Goal: Task Accomplishment & Management: Manage account settings

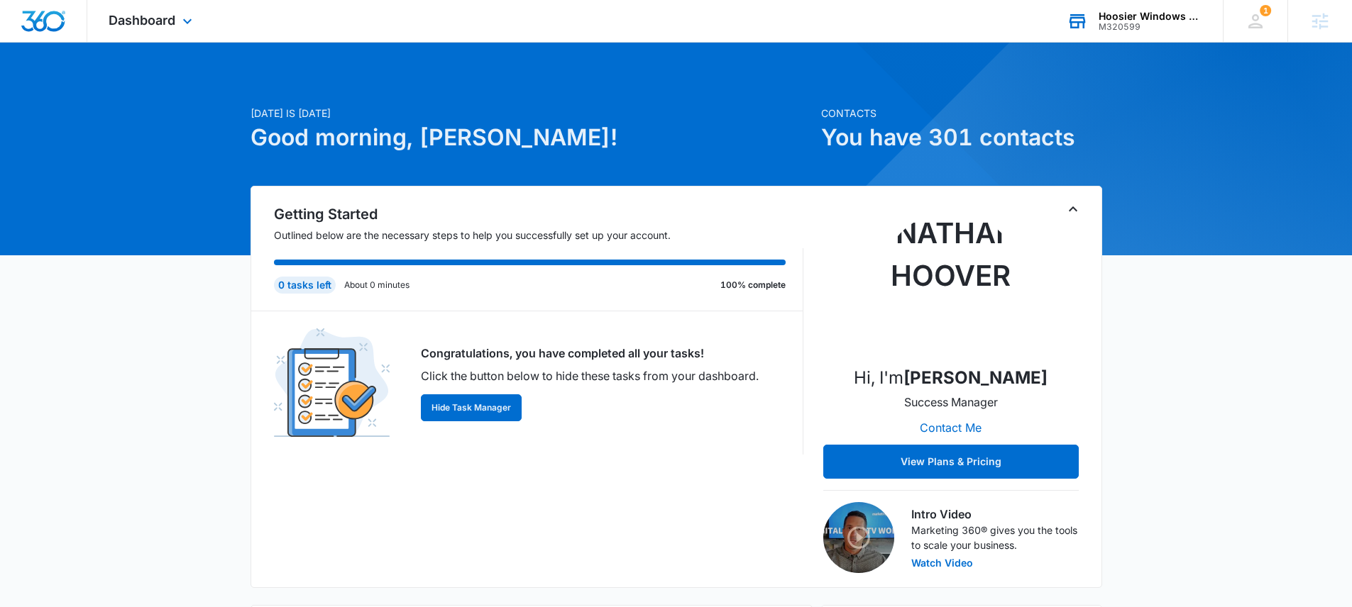
click at [1111, 18] on div "Hoosier Windows & Siding of Indianapolis" at bounding box center [1150, 16] width 104 height 11
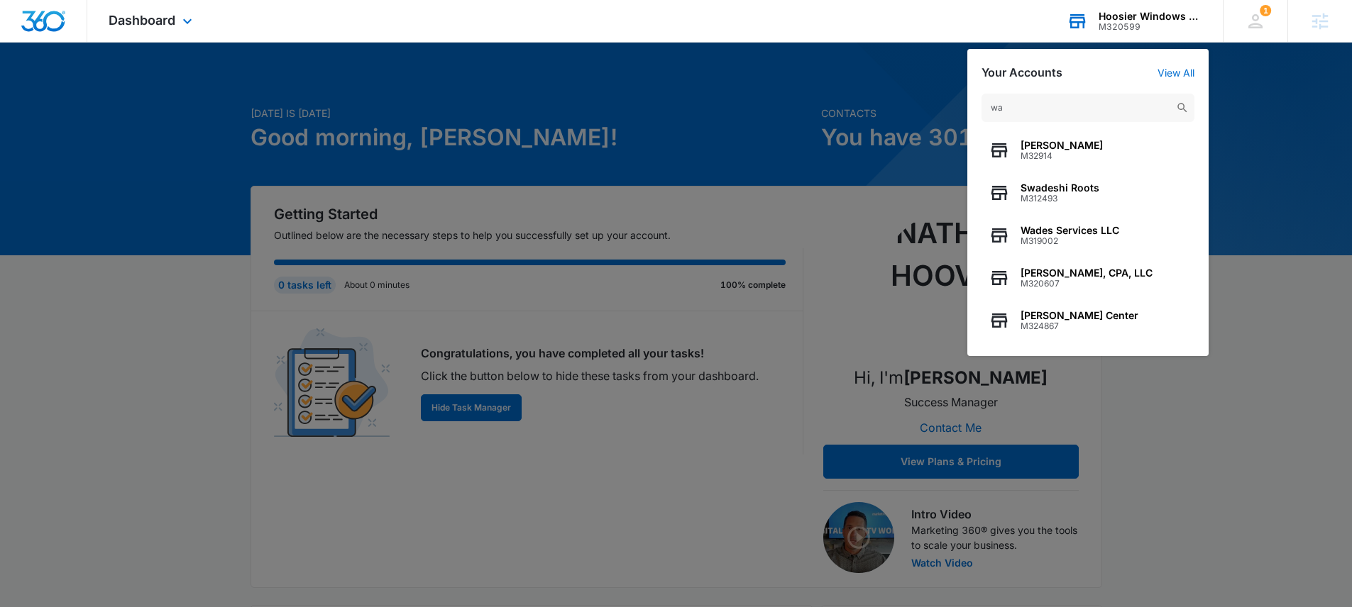
type input "w"
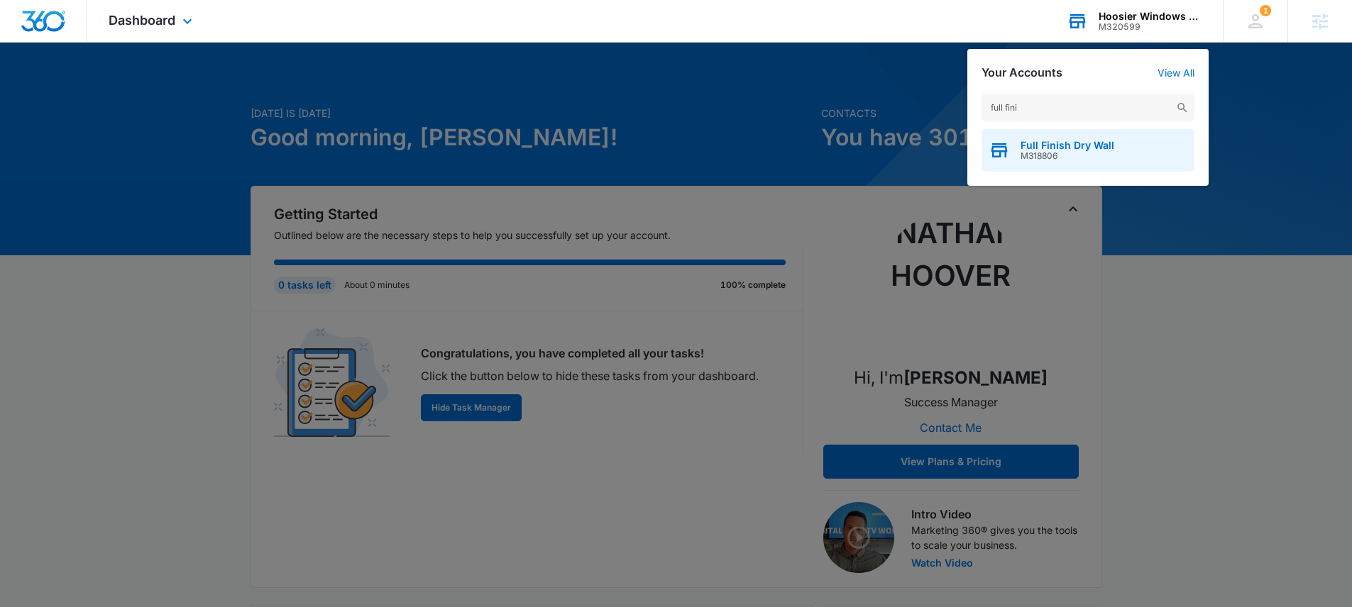
type input "full fini"
click at [1053, 155] on span "M318806" at bounding box center [1067, 156] width 94 height 10
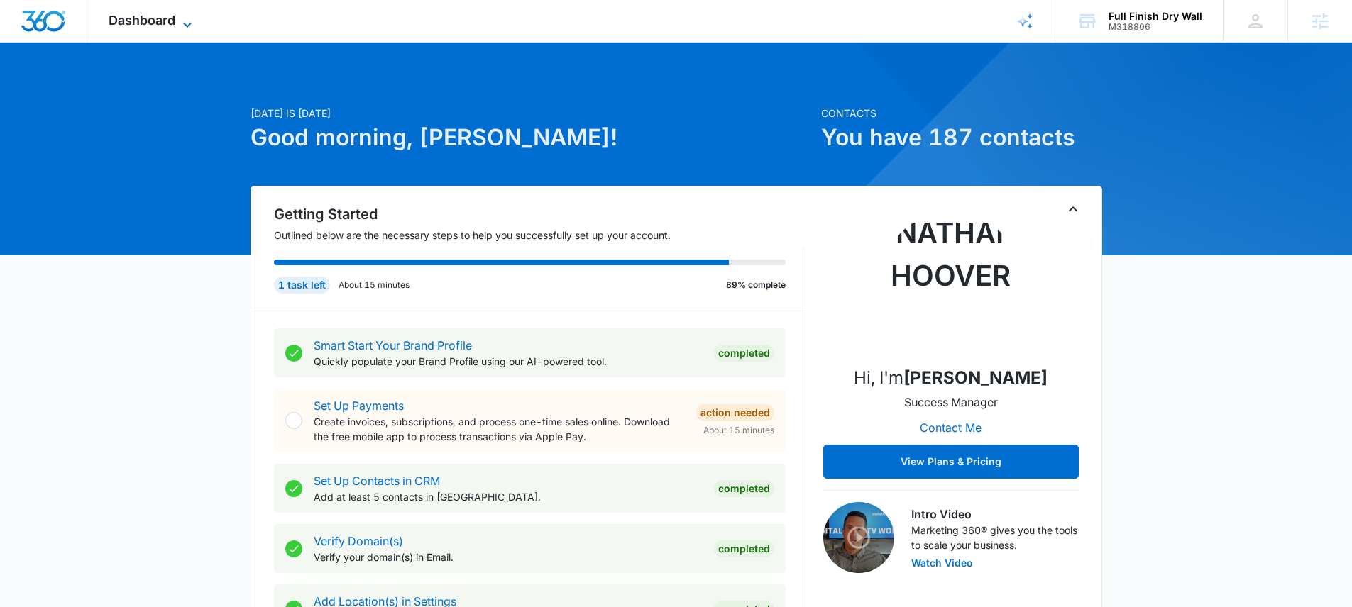
click at [141, 26] on span "Dashboard" at bounding box center [142, 20] width 67 height 15
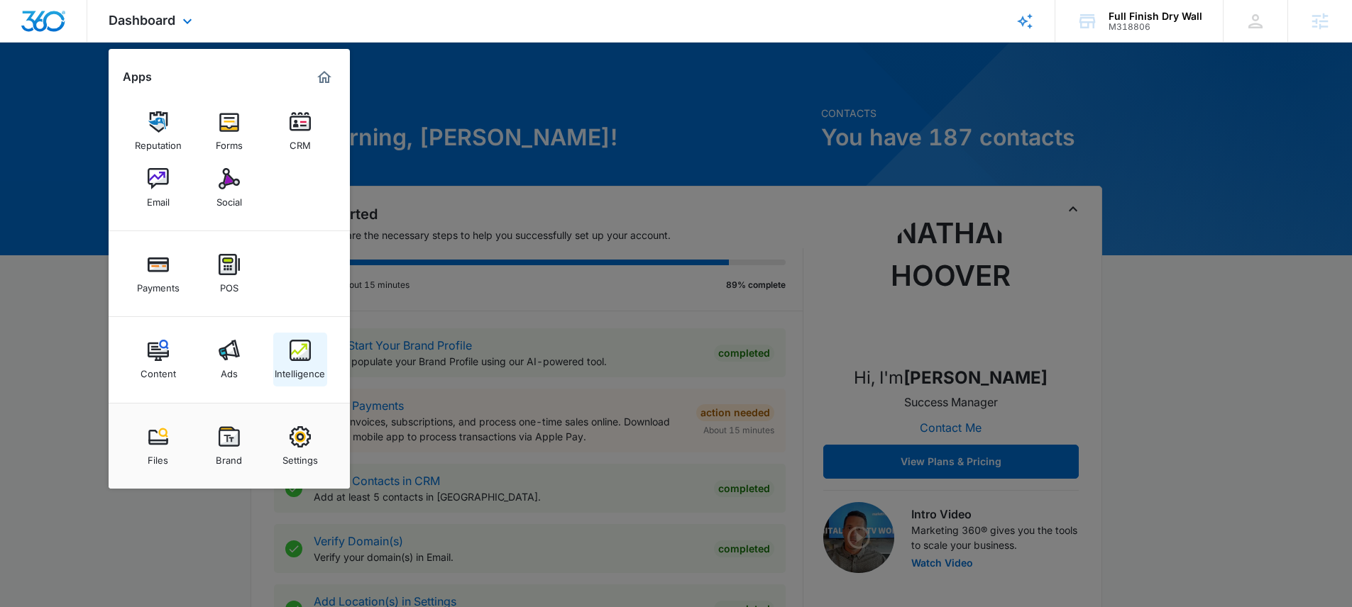
click at [302, 354] on img at bounding box center [300, 350] width 21 height 21
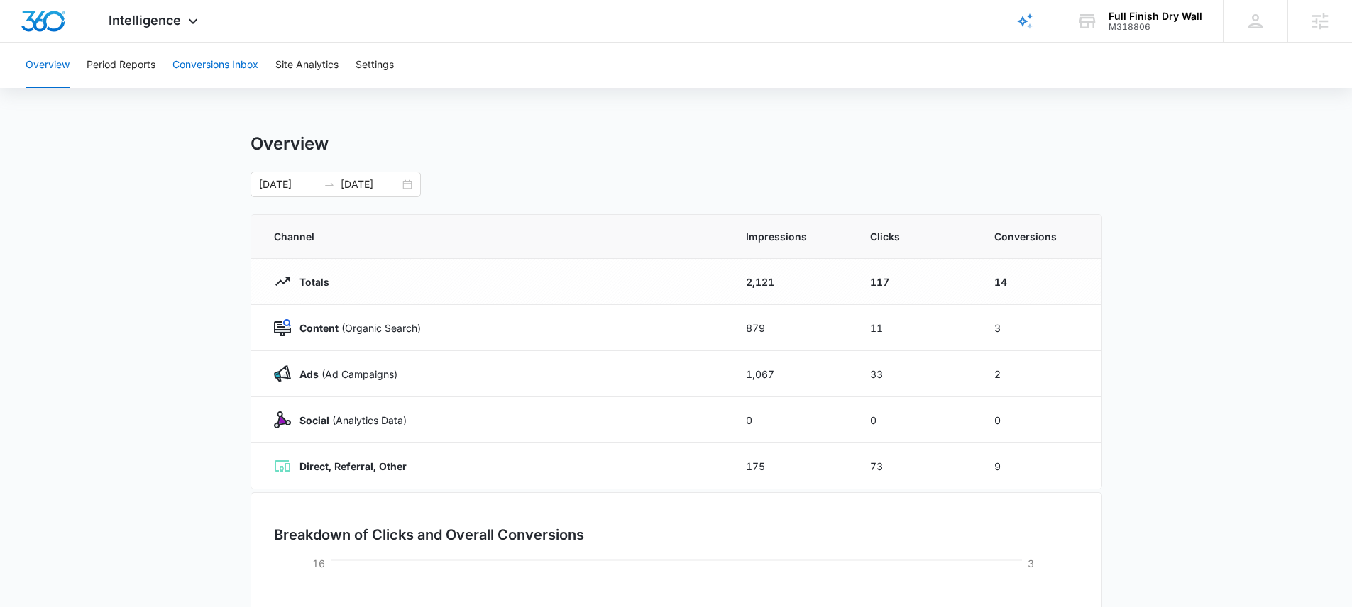
click at [206, 65] on button "Conversions Inbox" at bounding box center [215, 65] width 86 height 45
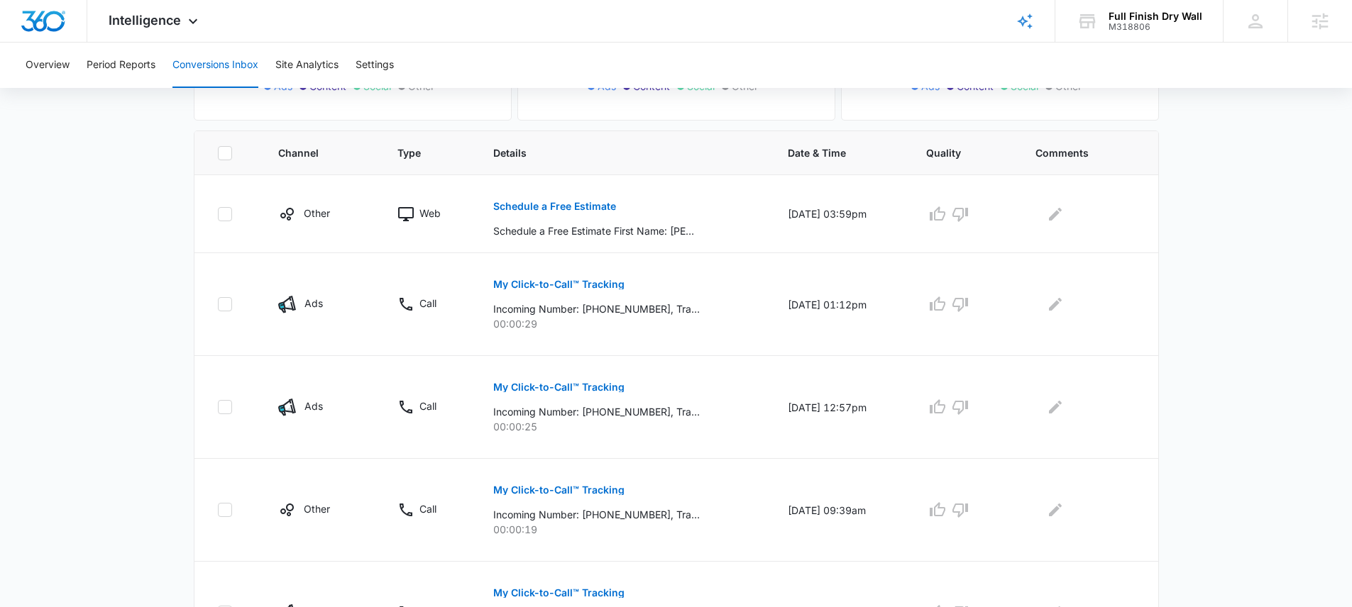
scroll to position [285, 0]
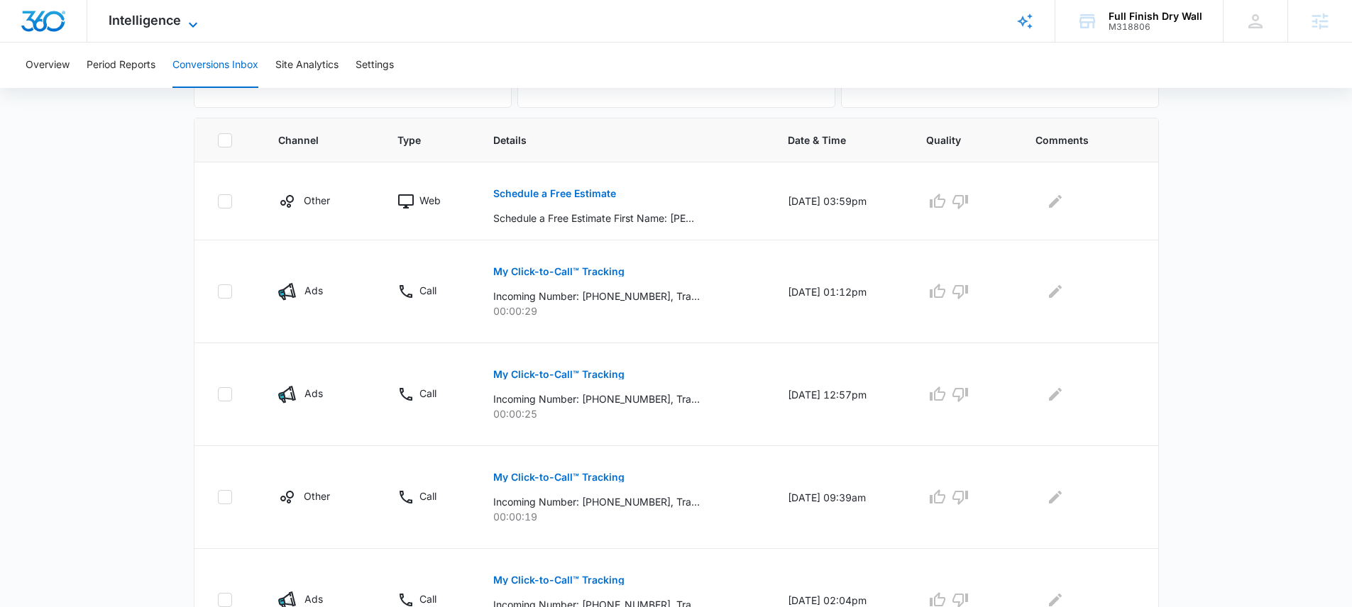
click at [153, 18] on span "Intelligence" at bounding box center [145, 20] width 72 height 15
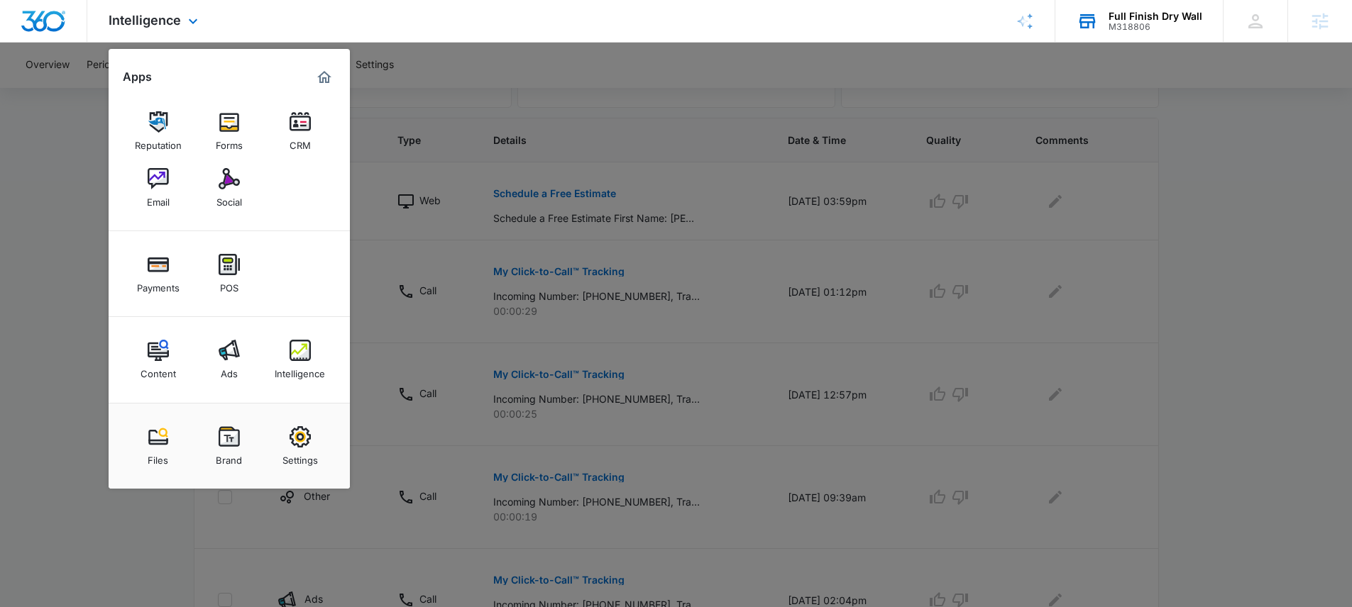
click at [1130, 28] on div "M318806" at bounding box center [1155, 27] width 94 height 10
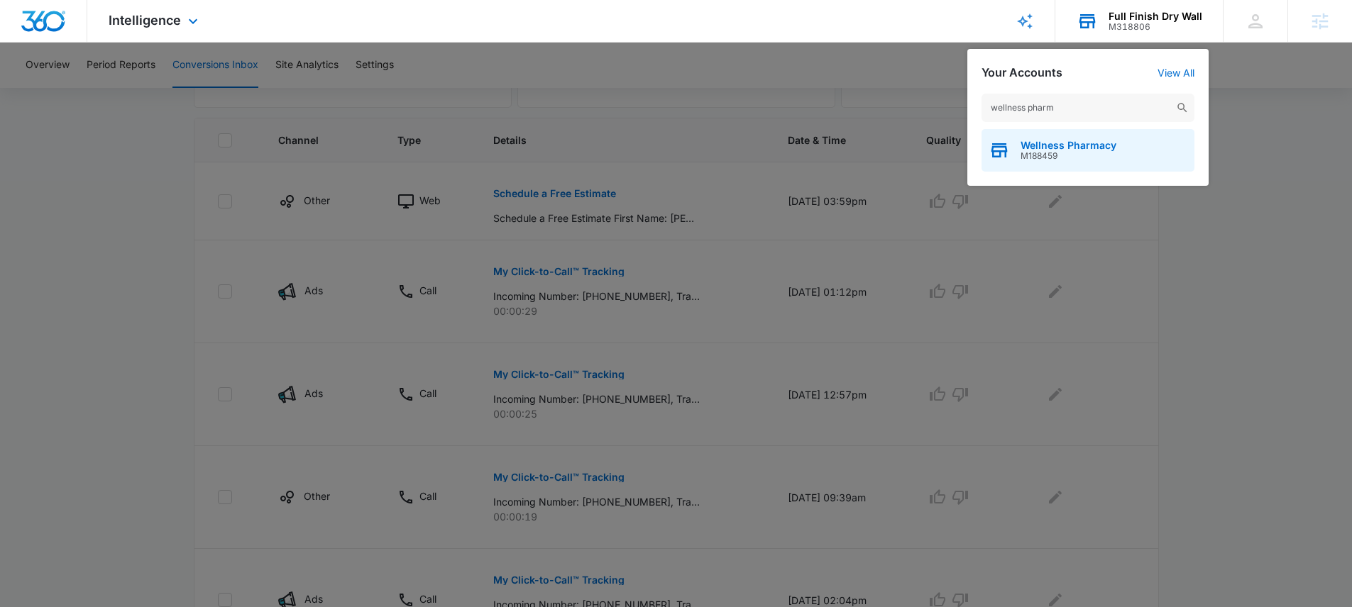
type input "wellness pharm"
click at [1059, 146] on span "Wellness Pharmacy" at bounding box center [1068, 145] width 96 height 11
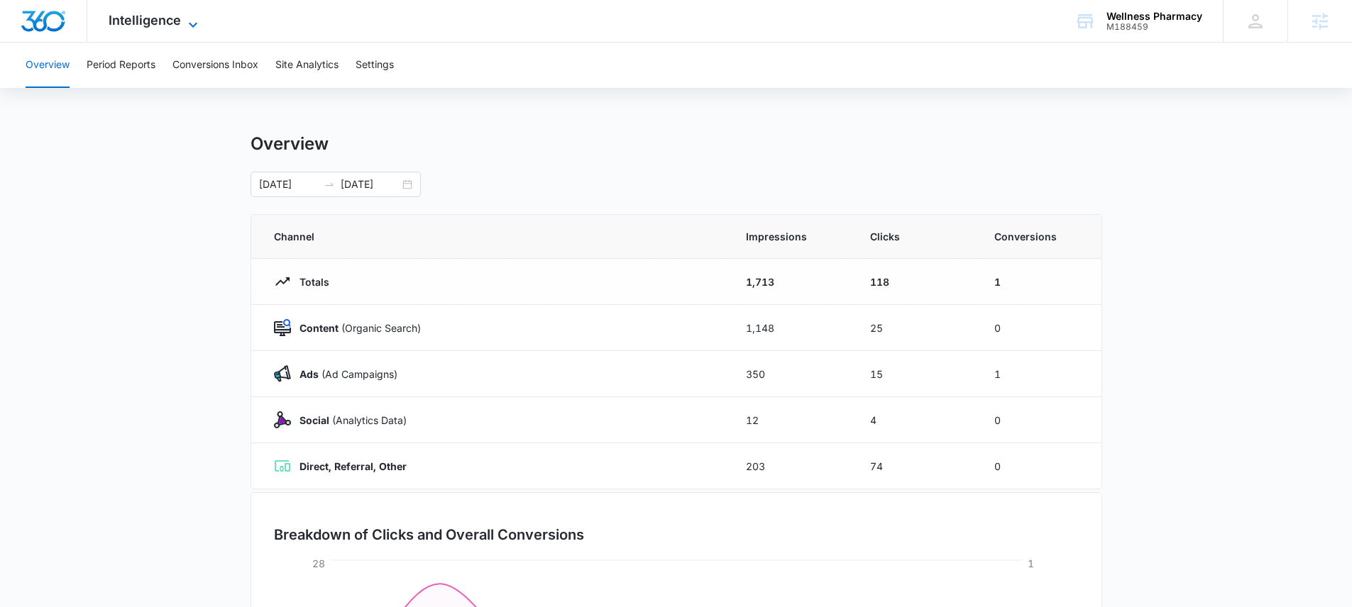
click at [155, 17] on span "Intelligence" at bounding box center [145, 20] width 72 height 15
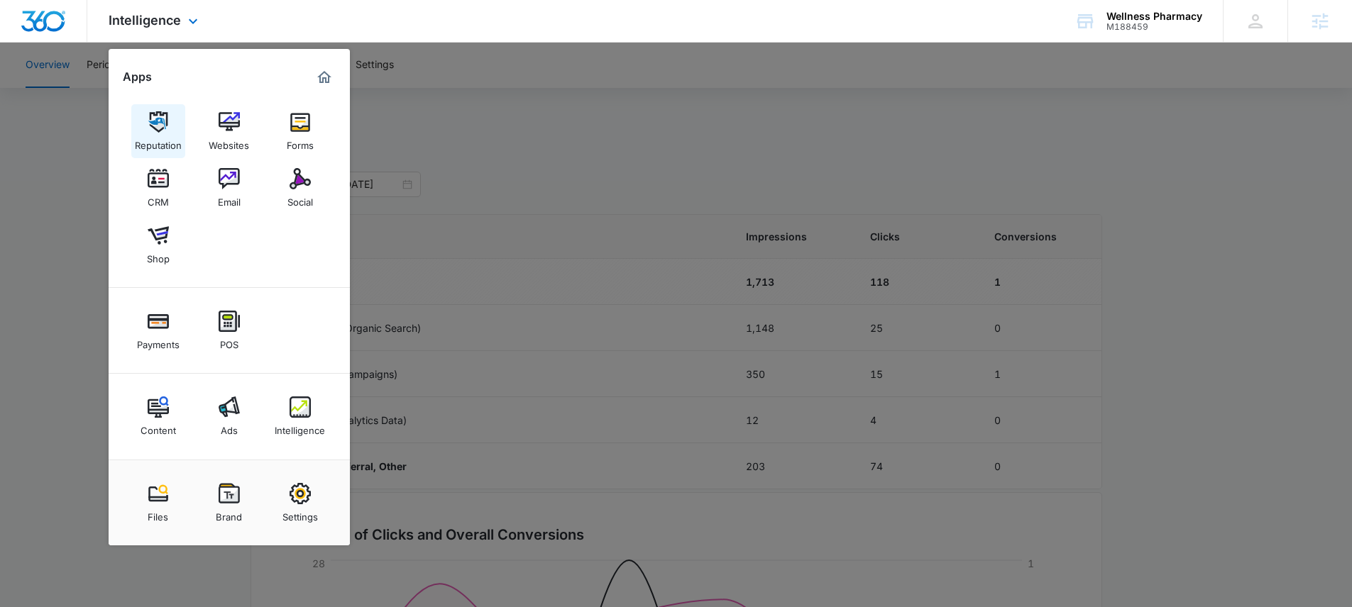
click at [162, 116] on img at bounding box center [158, 121] width 21 height 21
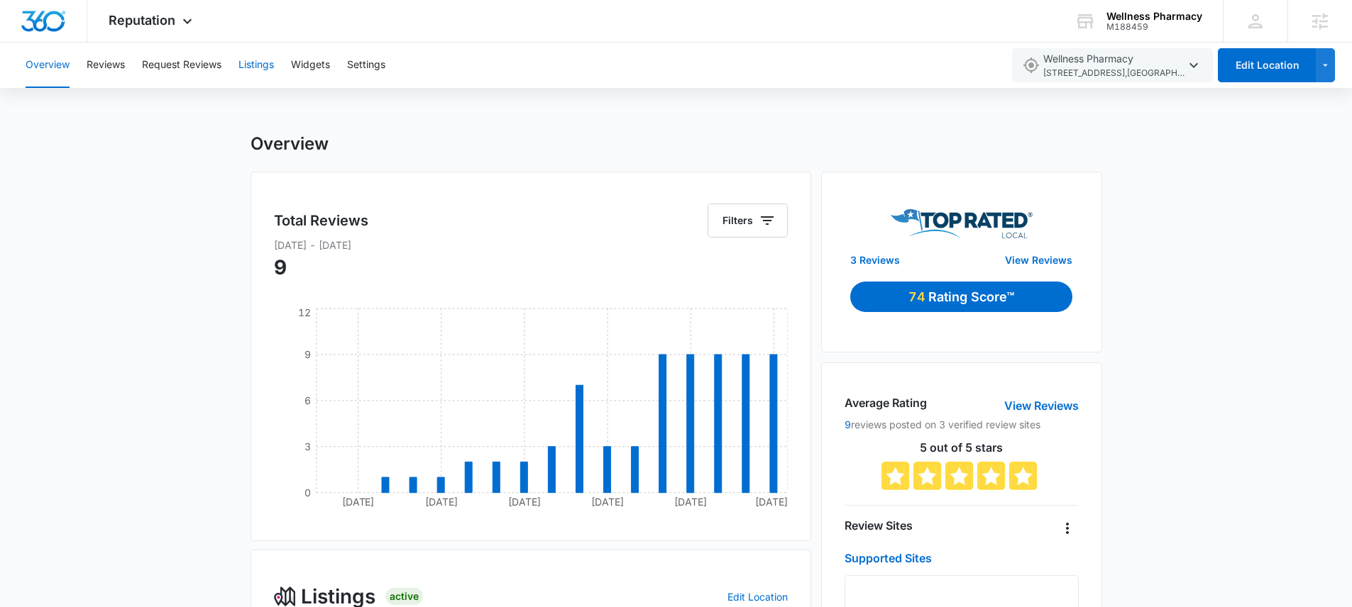
click at [250, 63] on button "Listings" at bounding box center [255, 65] width 35 height 45
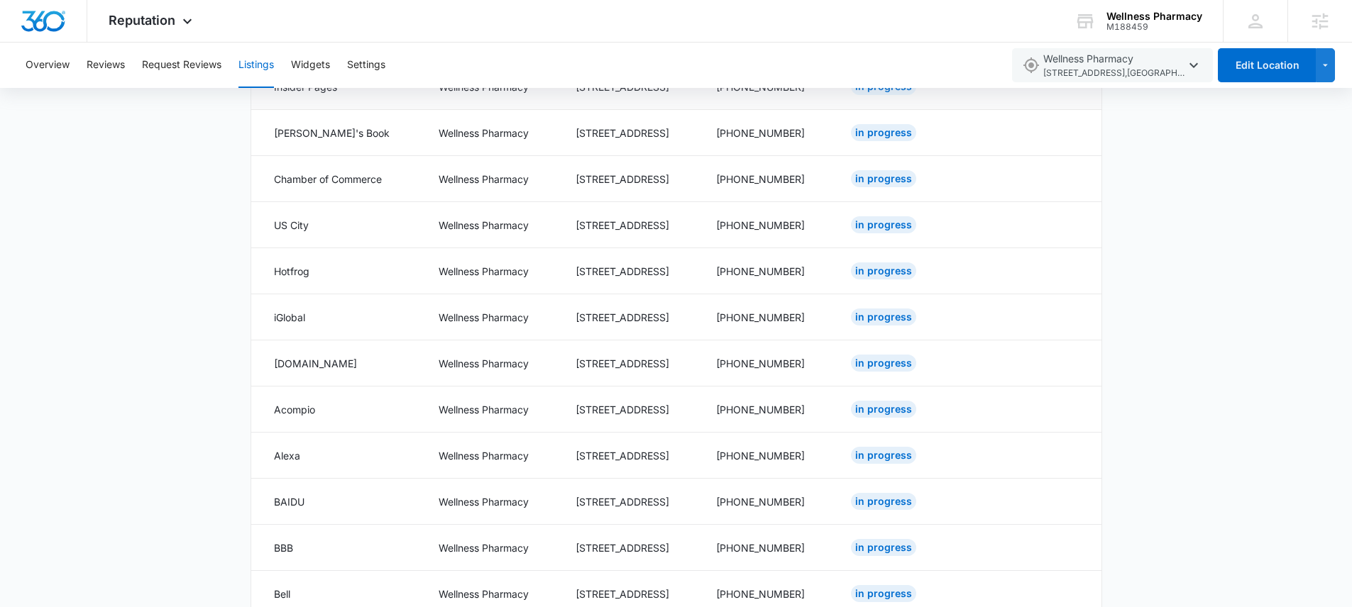
scroll to position [356, 0]
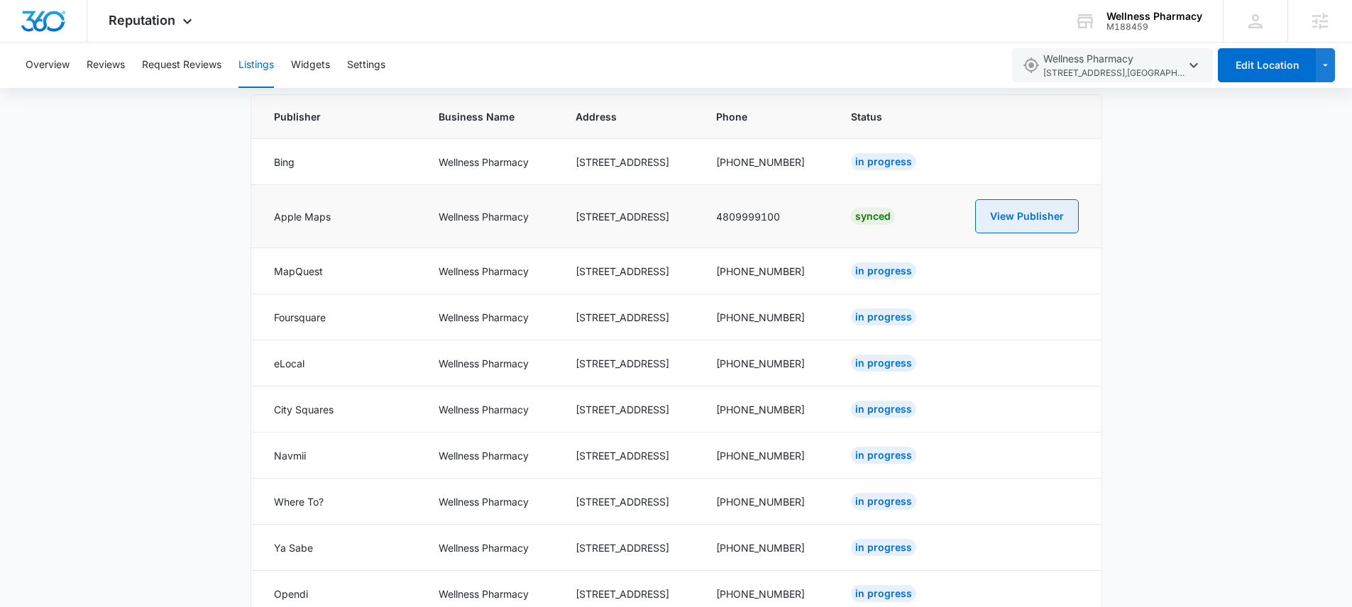
click at [1049, 214] on button "View Publisher" at bounding box center [1027, 216] width 104 height 34
click at [142, 21] on span "Reputation" at bounding box center [142, 20] width 67 height 15
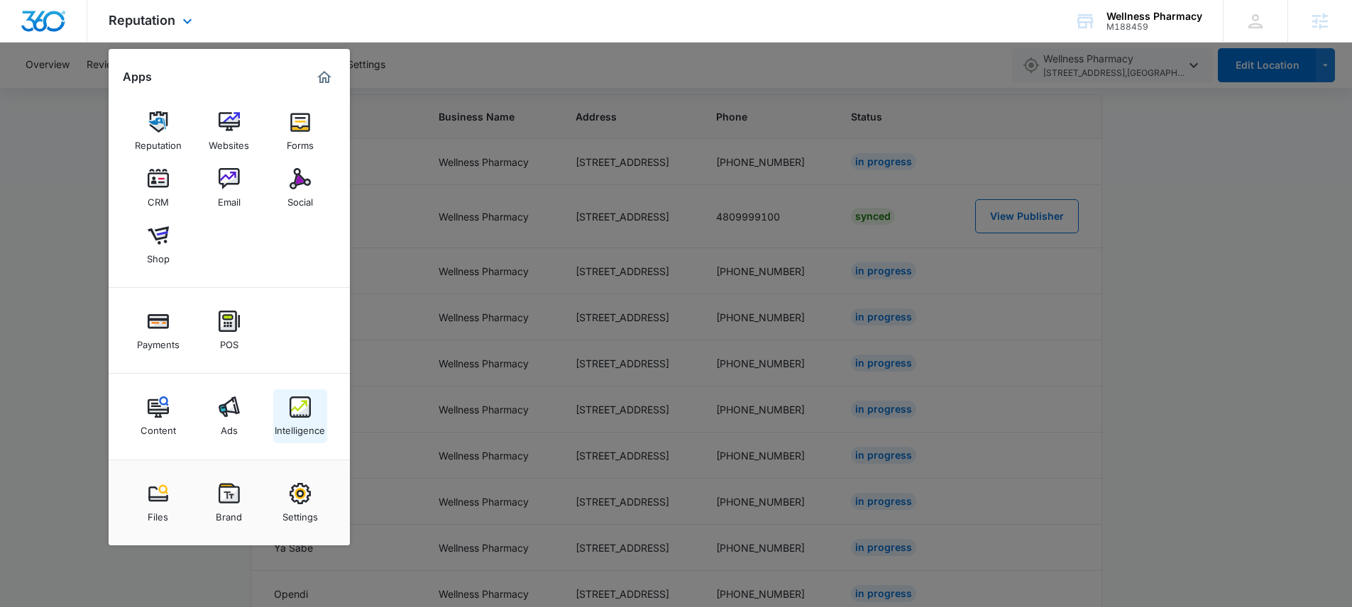
click at [316, 426] on div "Intelligence" at bounding box center [300, 427] width 50 height 18
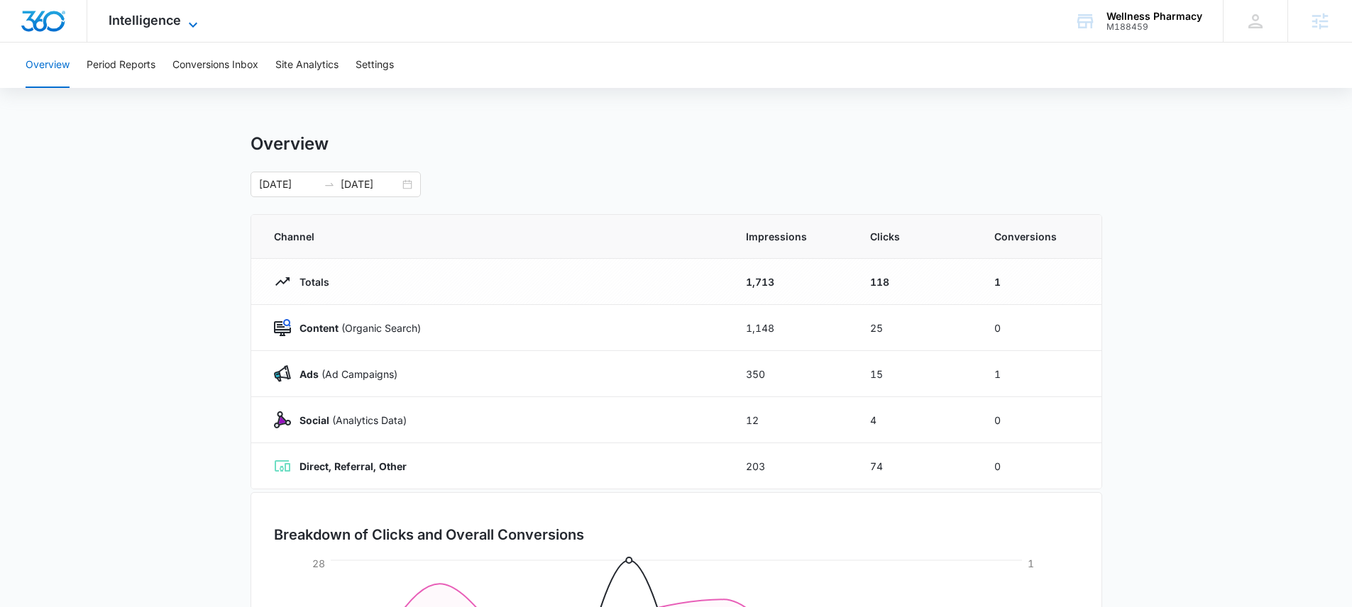
click at [167, 21] on span "Intelligence" at bounding box center [145, 20] width 72 height 15
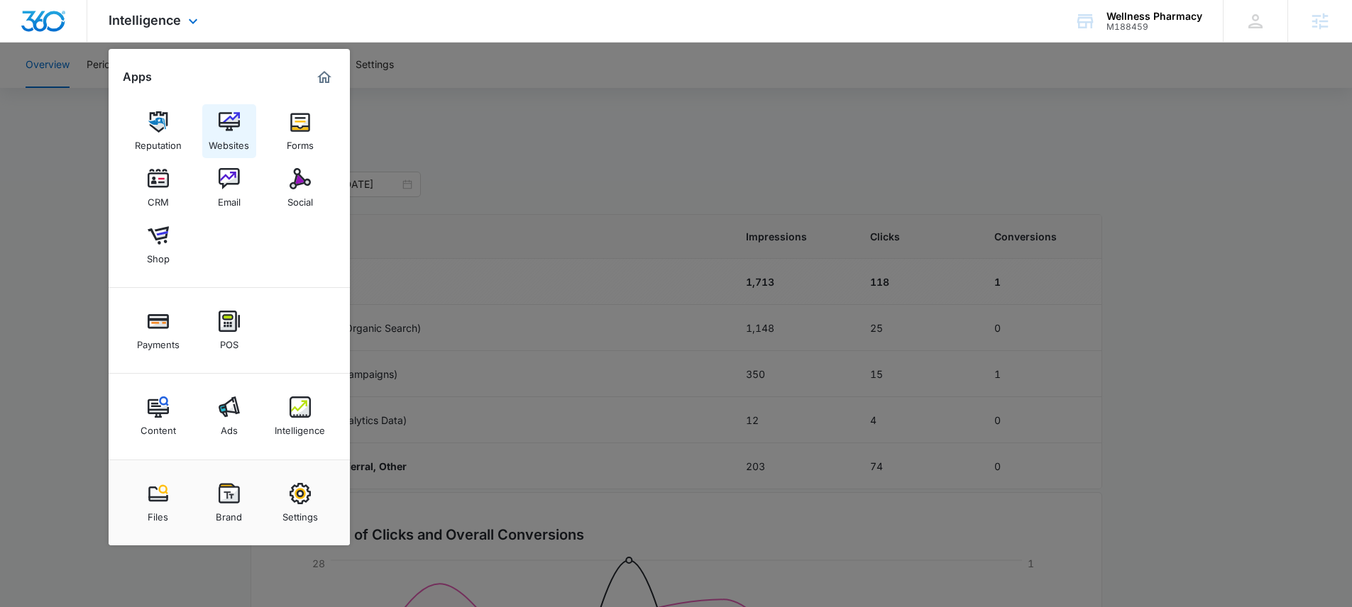
click at [227, 123] on img at bounding box center [229, 121] width 21 height 21
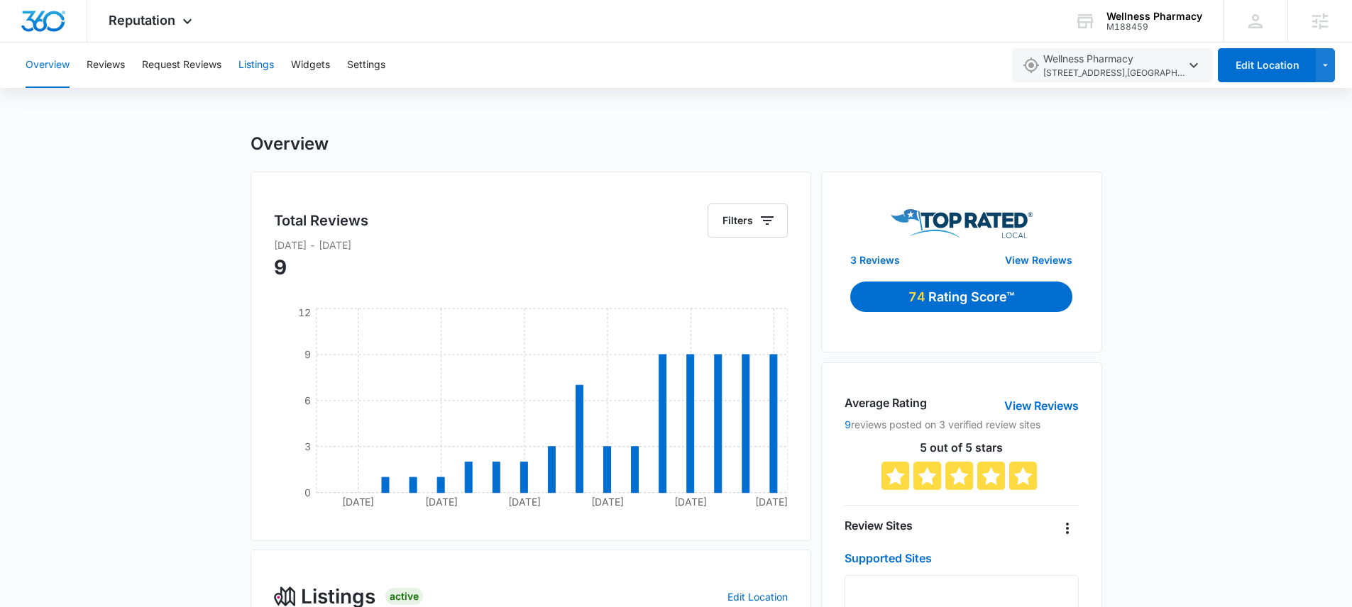
click at [260, 68] on button "Listings" at bounding box center [255, 65] width 35 height 45
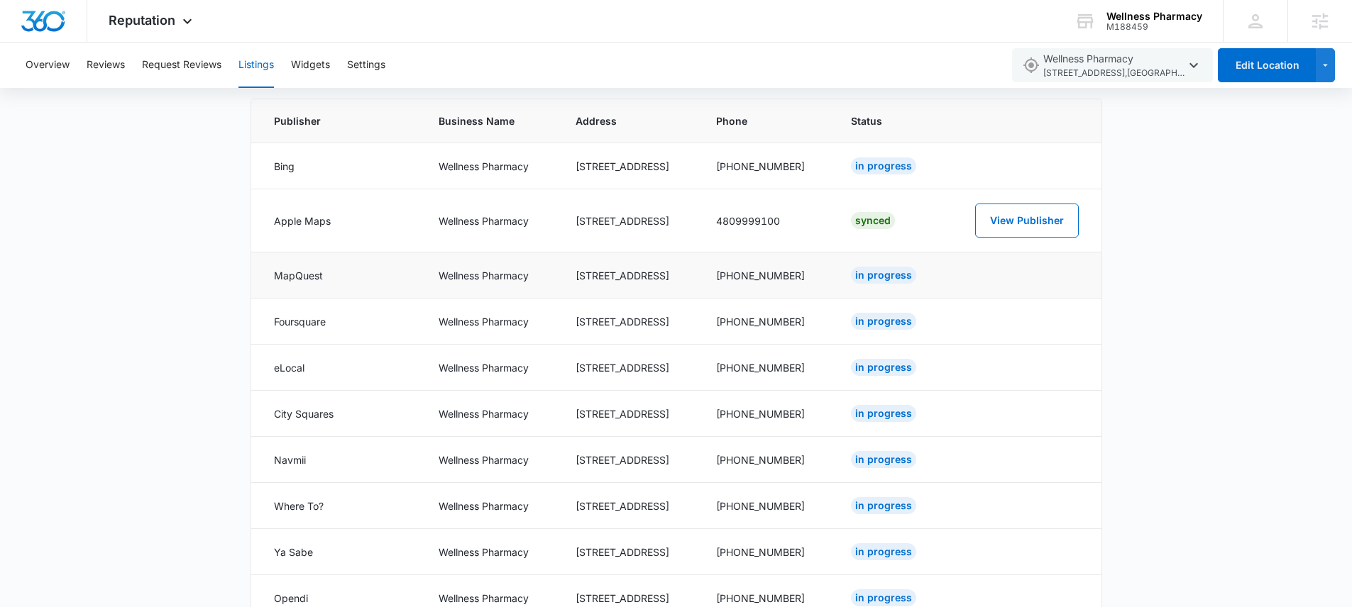
scroll to position [352, 0]
click at [1003, 218] on button "View Publisher" at bounding box center [1027, 220] width 104 height 34
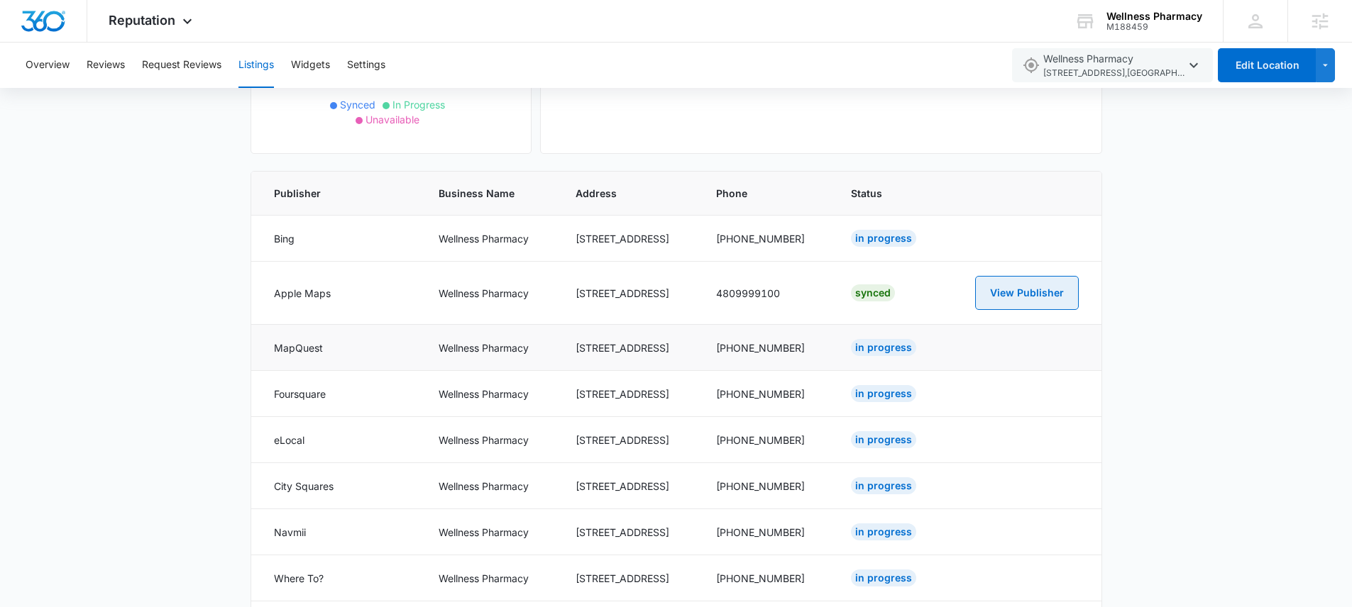
scroll to position [0, 0]
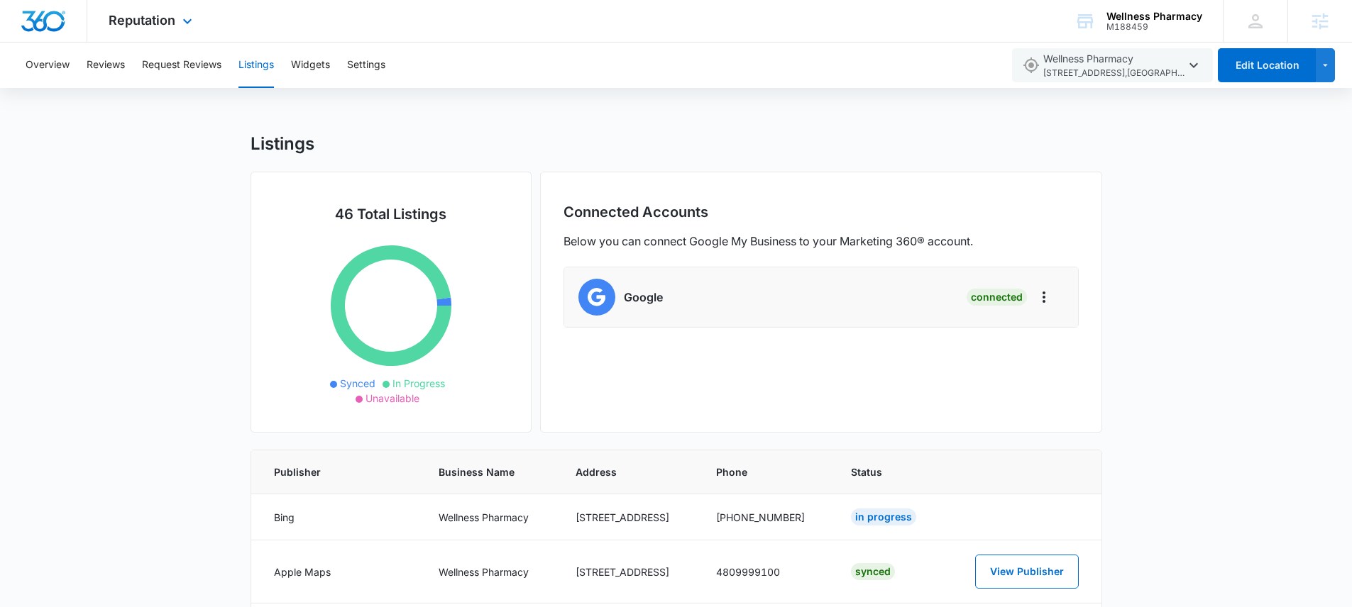
click at [145, 11] on div "Reputation Apps Reputation Websites Forms CRM Email Social Shop Payments POS Co…" at bounding box center [152, 21] width 130 height 42
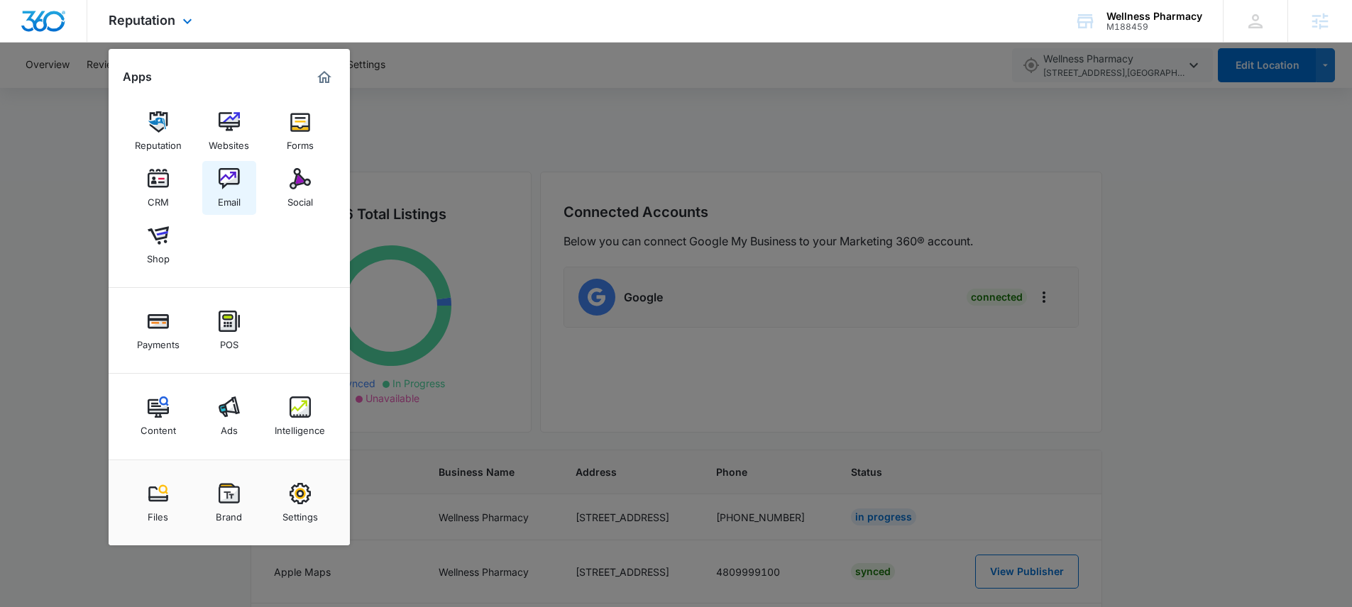
click at [228, 180] on img at bounding box center [229, 178] width 21 height 21
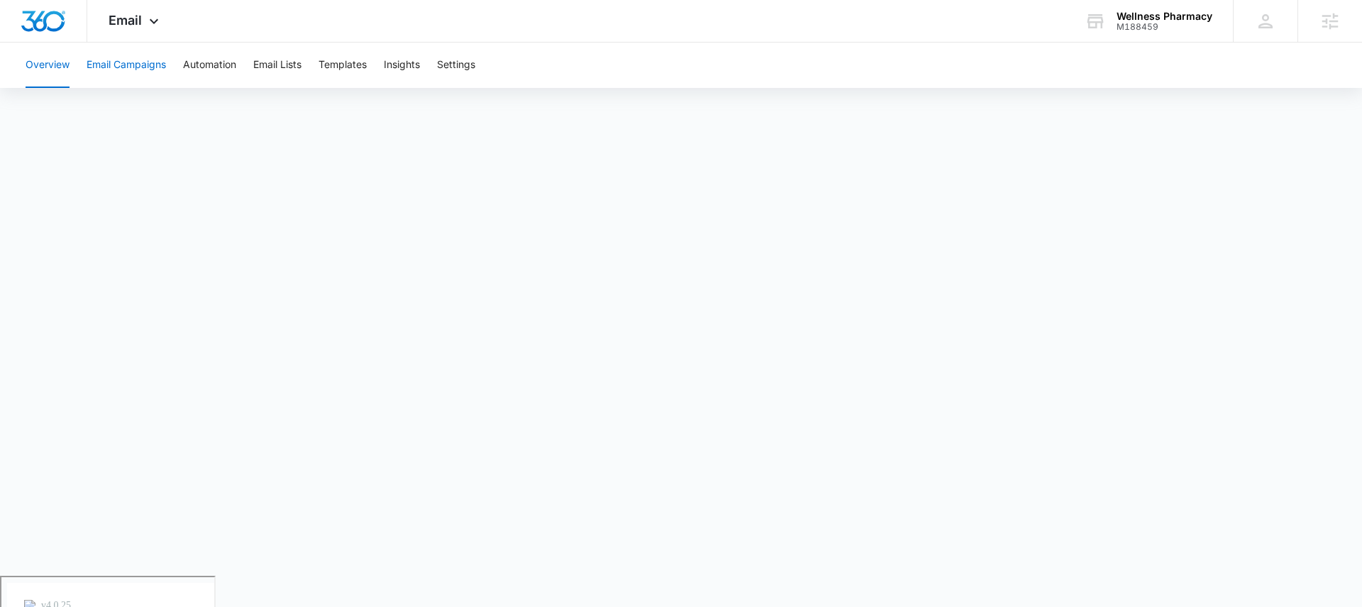
click at [111, 62] on button "Email Campaigns" at bounding box center [126, 65] width 79 height 45
click at [356, 57] on button "Templates" at bounding box center [343, 65] width 48 height 45
click at [133, 10] on div "Email Apps Reputation Websites Forms CRM Email Social Shop Payments POS Content…" at bounding box center [135, 21] width 97 height 42
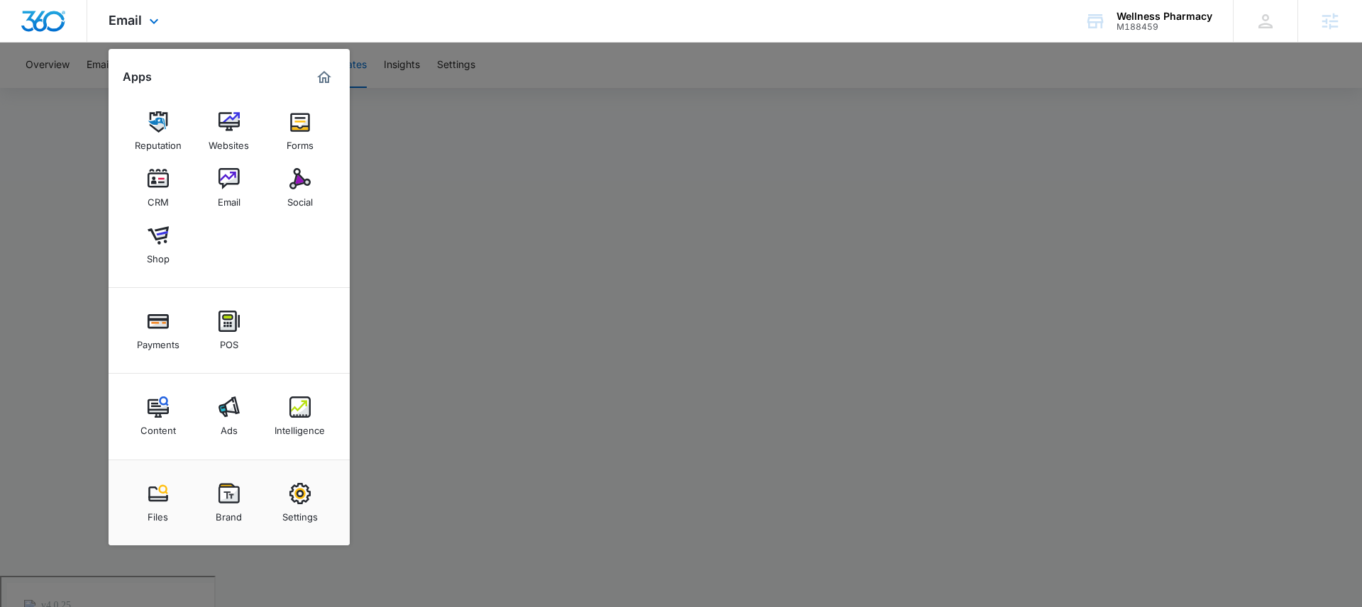
drag, startPoint x: 788, startPoint y: 204, endPoint x: 629, endPoint y: 38, distance: 229.9
click at [786, 204] on div at bounding box center [681, 303] width 1362 height 607
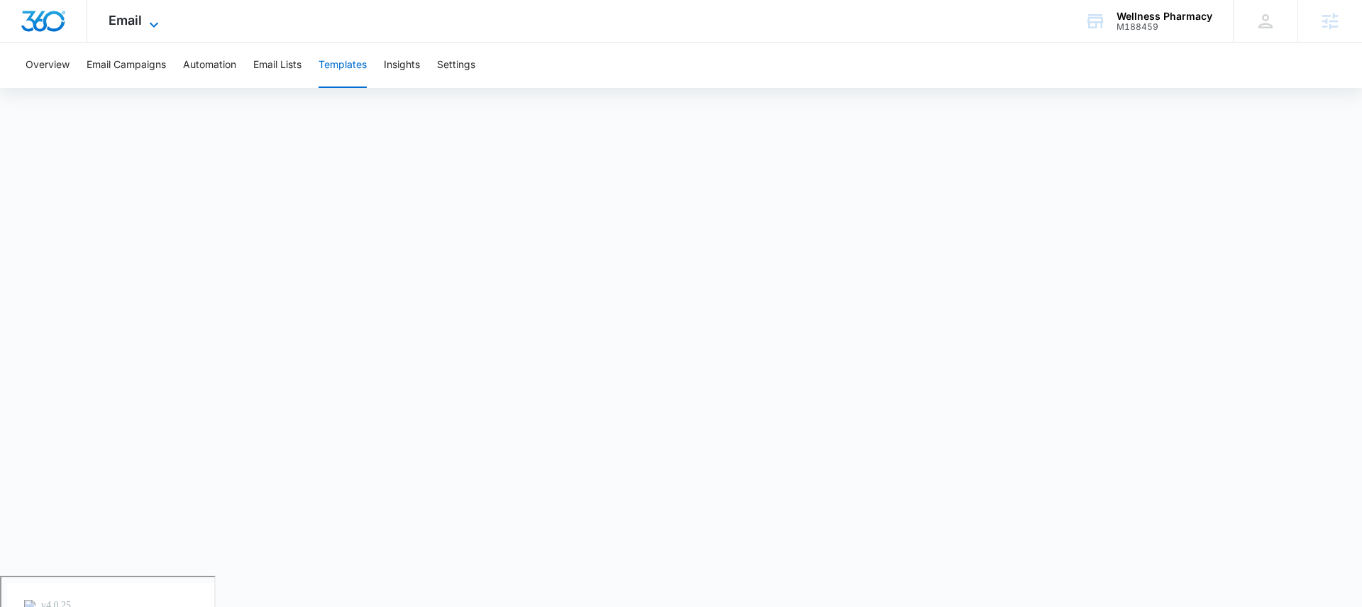
click at [125, 23] on span "Email" at bounding box center [125, 20] width 33 height 15
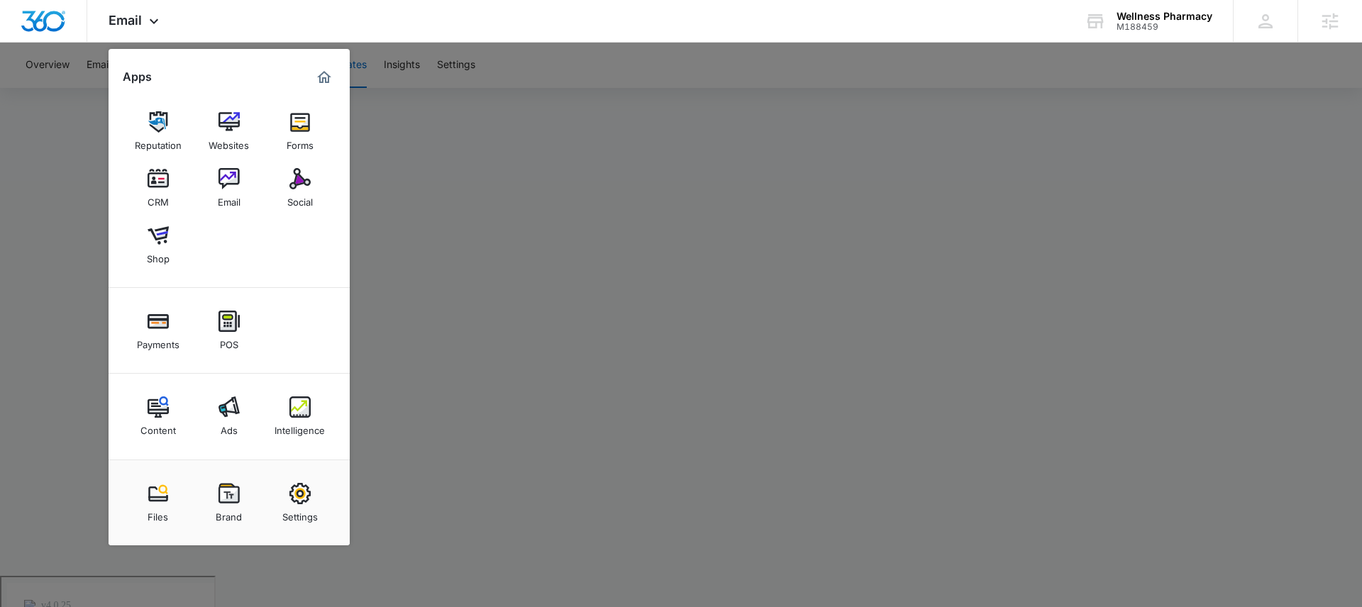
click at [633, 161] on div at bounding box center [681, 303] width 1362 height 607
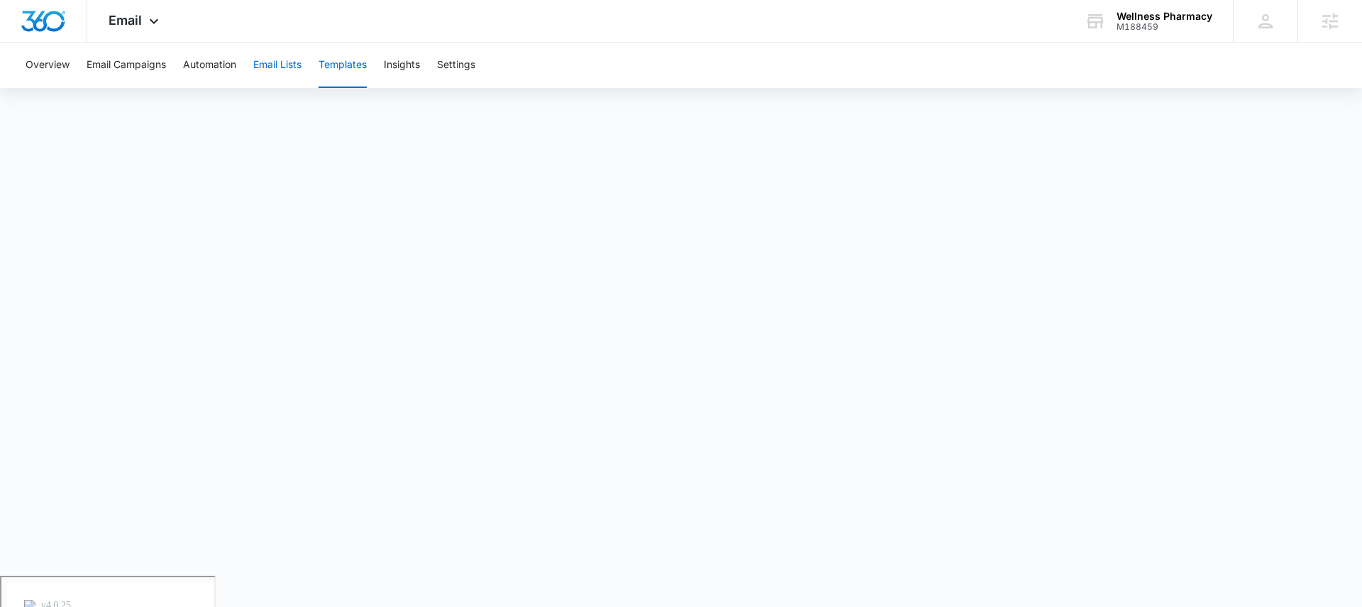
click at [284, 61] on button "Email Lists" at bounding box center [277, 65] width 48 height 45
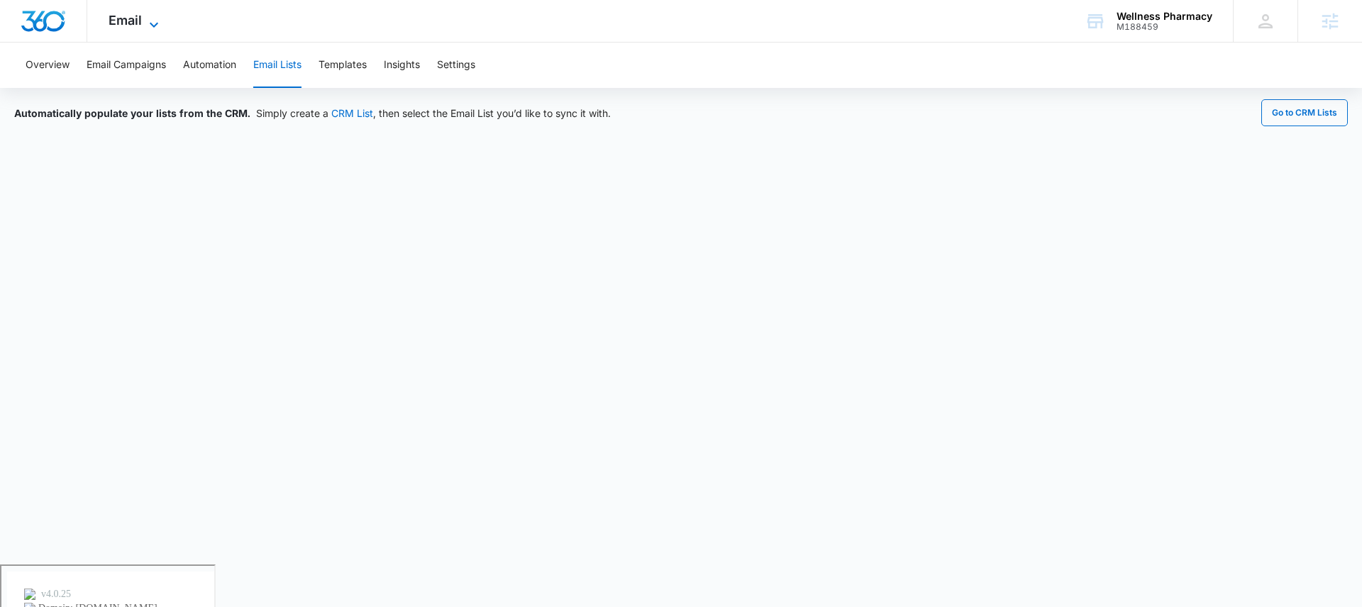
click at [123, 17] on span "Email" at bounding box center [125, 20] width 33 height 15
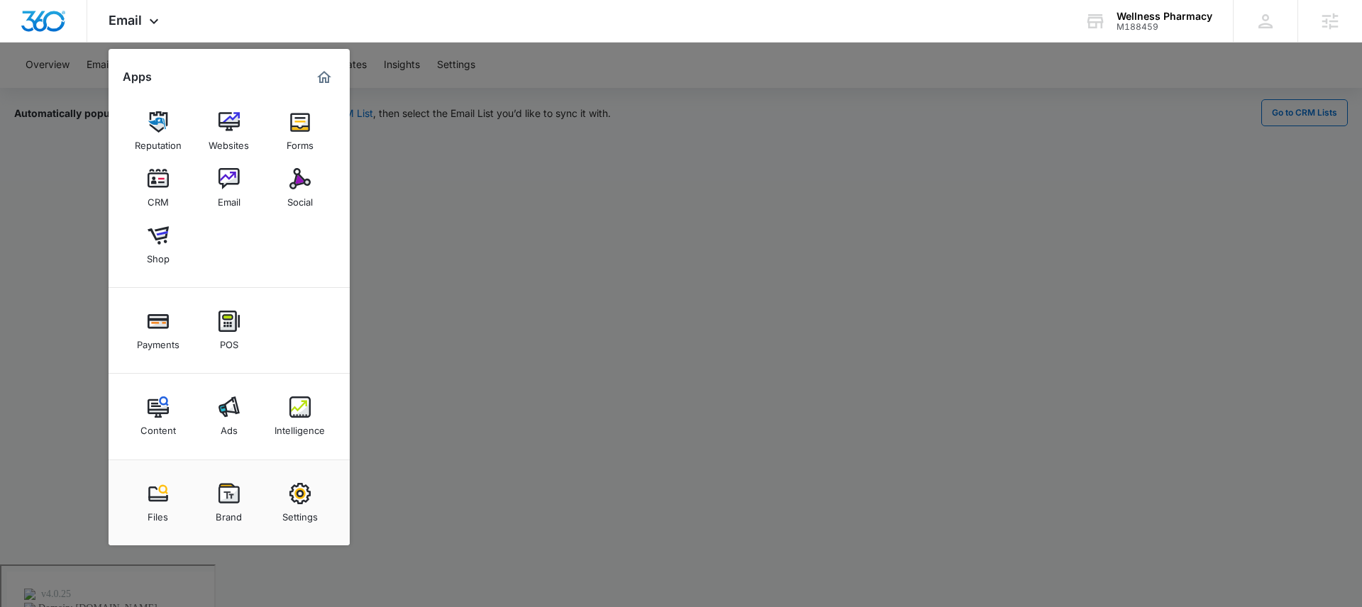
click at [156, 175] on img at bounding box center [158, 178] width 21 height 21
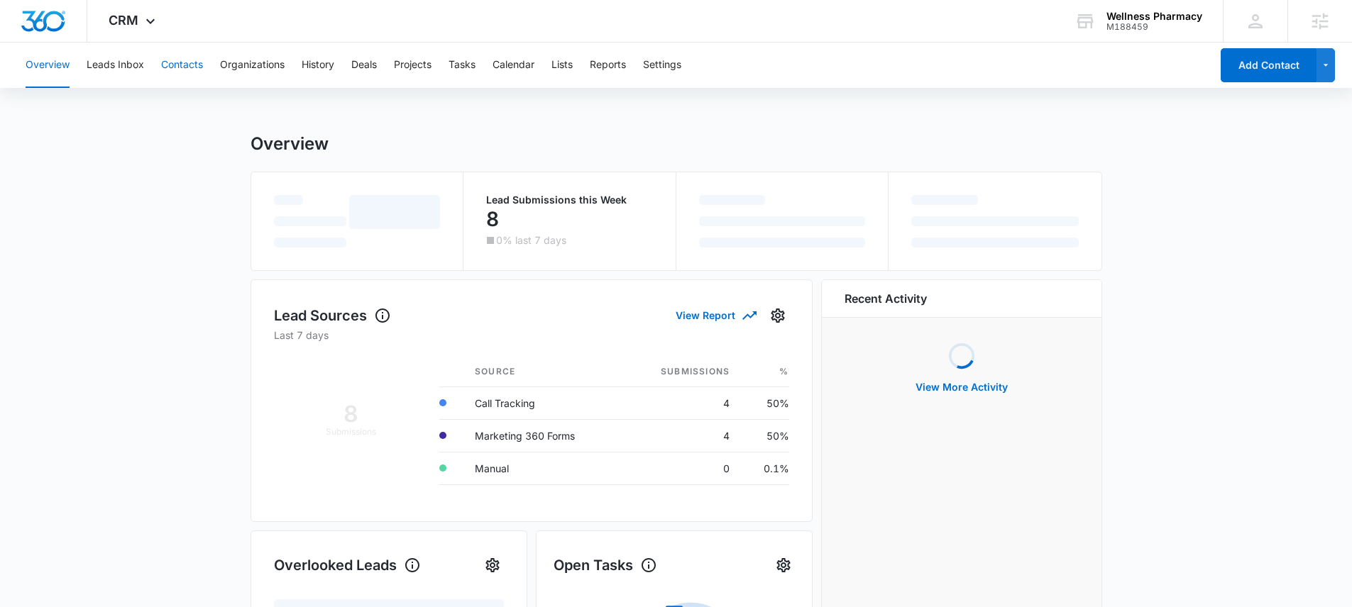
click at [179, 62] on button "Contacts" at bounding box center [182, 65] width 42 height 45
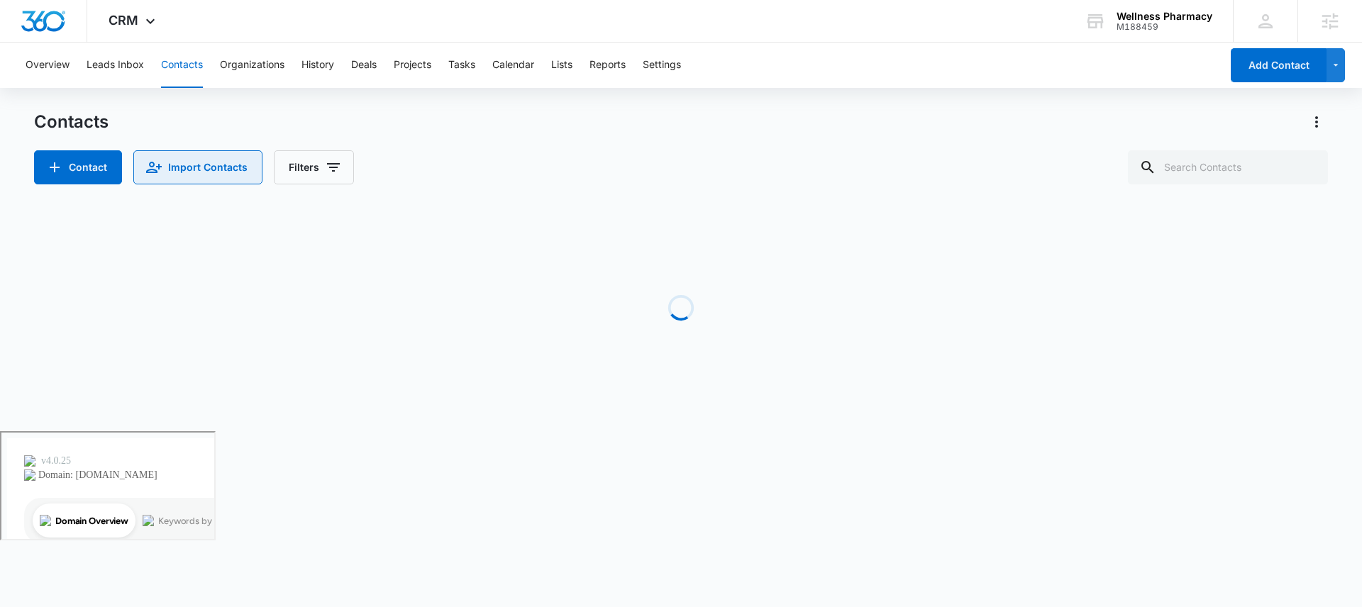
click at [201, 161] on button "Import Contacts" at bounding box center [197, 167] width 129 height 34
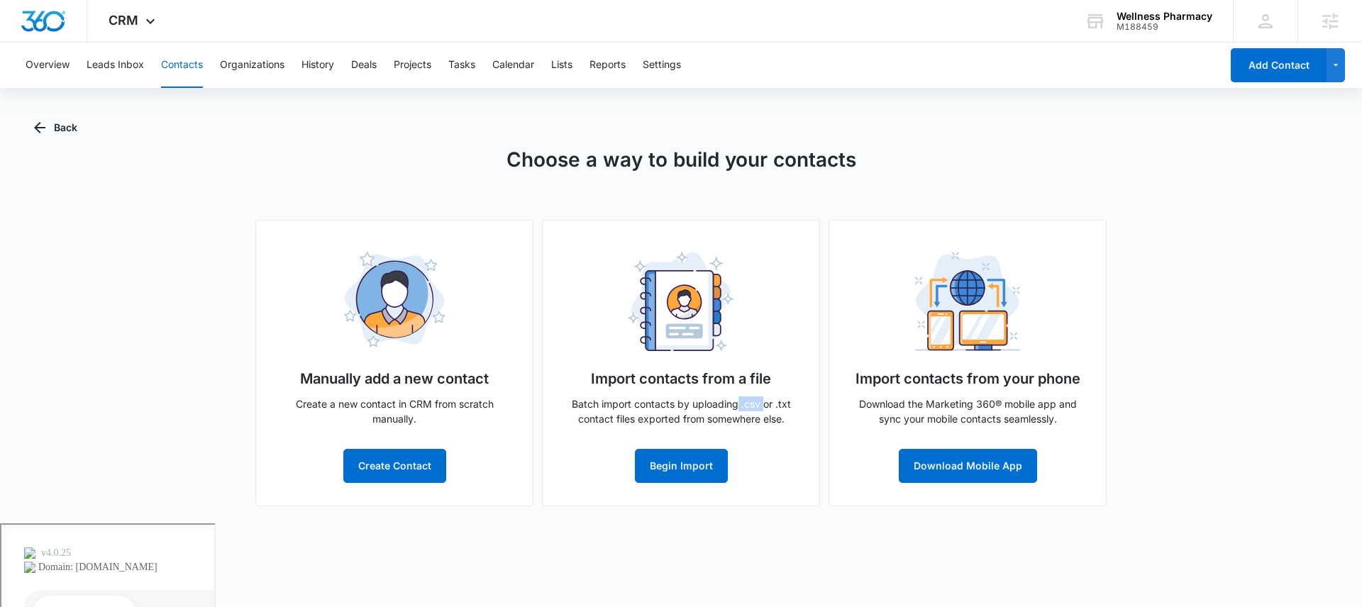
drag, startPoint x: 737, startPoint y: 402, endPoint x: 763, endPoint y: 407, distance: 26.7
click at [763, 407] on p "Batch import contacts by uploading .csv or .txt contact files exported from som…" at bounding box center [681, 412] width 231 height 30
click at [751, 403] on p "Batch import contacts by uploading .csv or .txt contact files exported from som…" at bounding box center [681, 412] width 231 height 30
drag, startPoint x: 742, startPoint y: 407, endPoint x: 767, endPoint y: 408, distance: 25.6
click at [767, 408] on p "Batch import contacts by uploading .csv or .txt contact files exported from som…" at bounding box center [681, 412] width 231 height 30
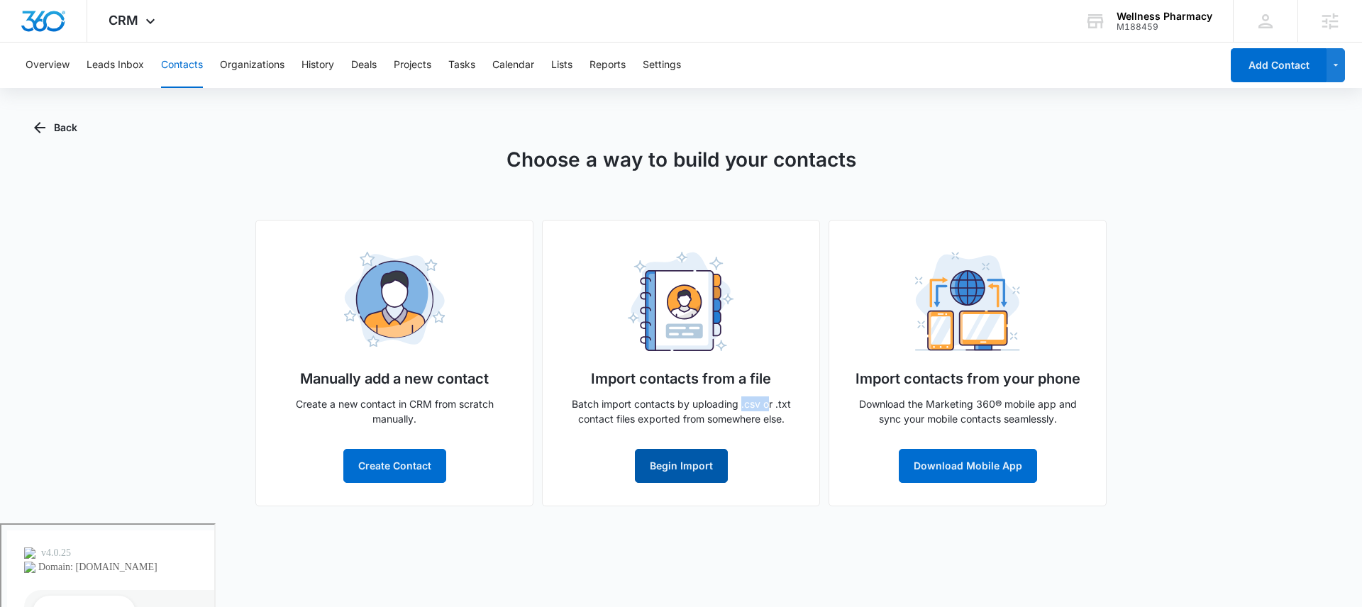
click at [705, 472] on button "Begin Import" at bounding box center [681, 466] width 93 height 34
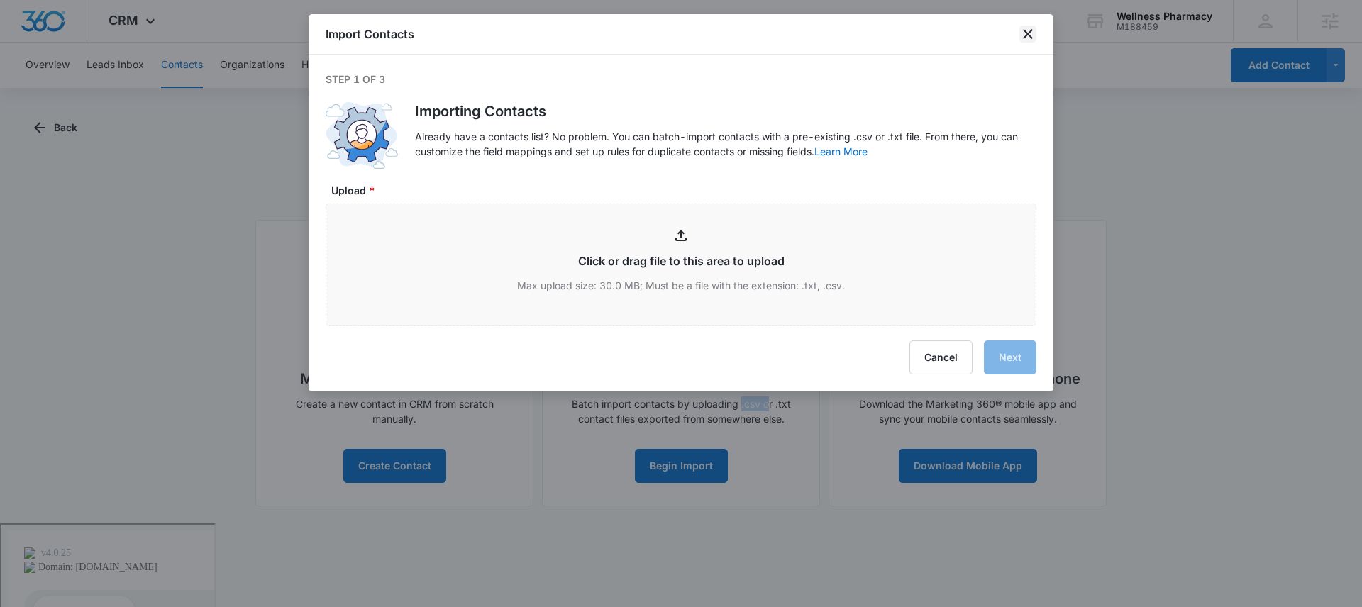
click at [1030, 30] on icon "close" at bounding box center [1028, 34] width 17 height 17
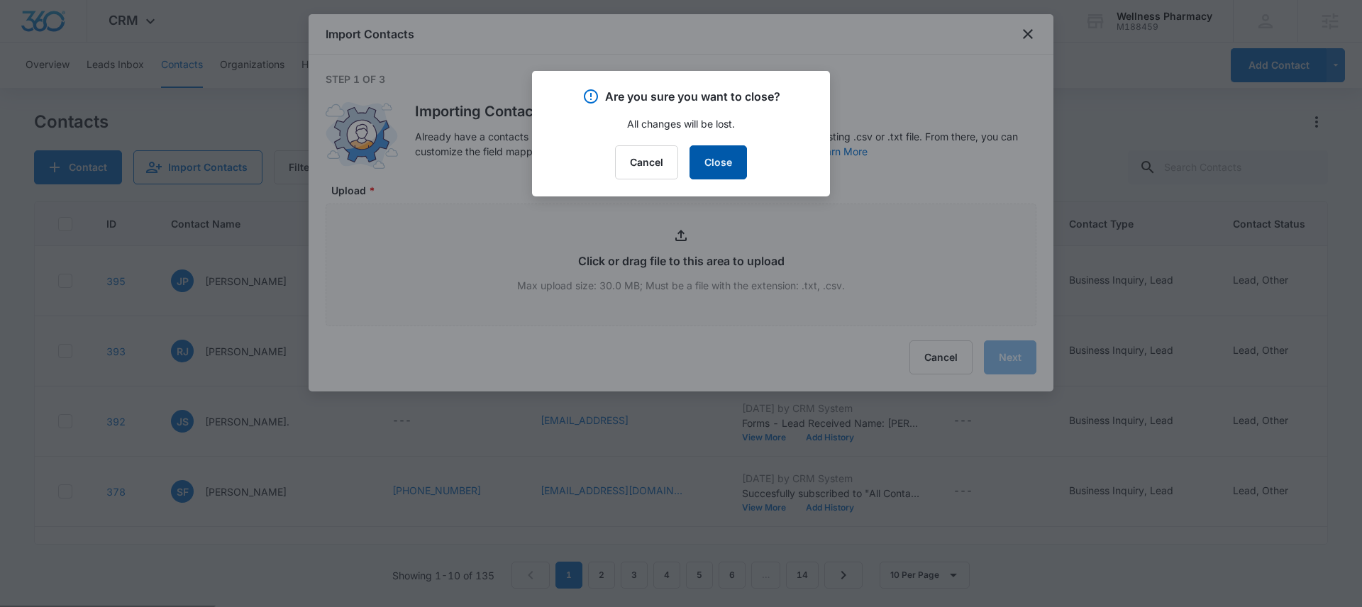
click at [719, 167] on button "Close" at bounding box center [718, 162] width 57 height 34
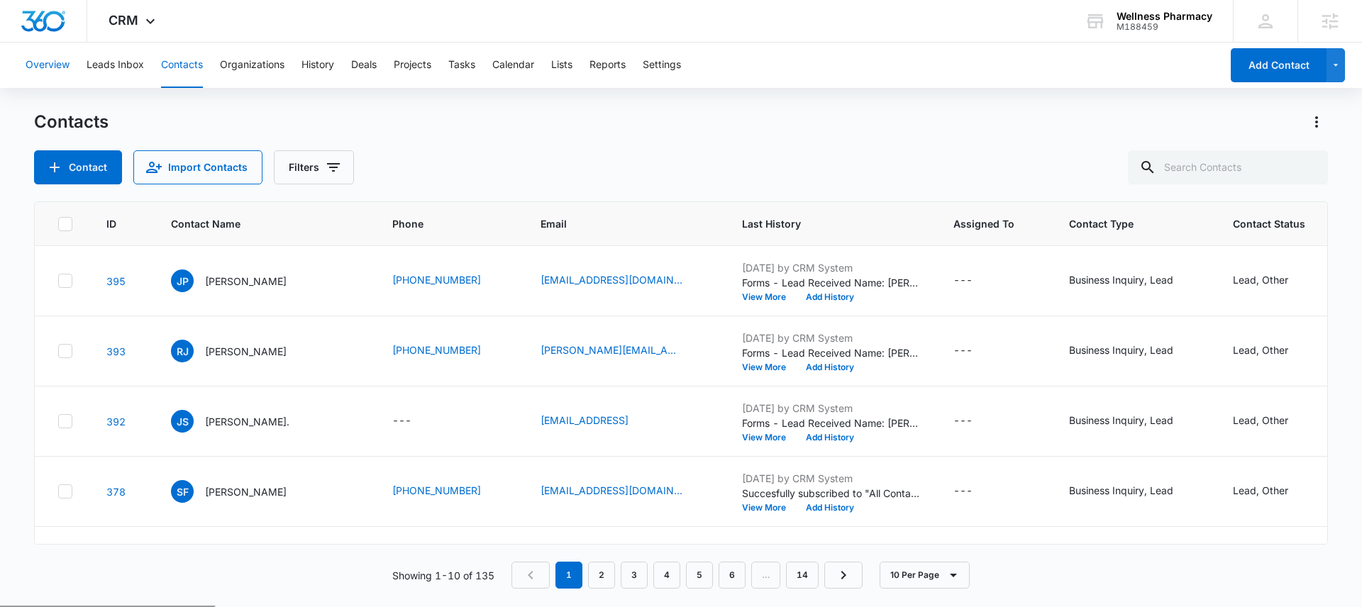
click at [53, 60] on button "Overview" at bounding box center [48, 65] width 44 height 45
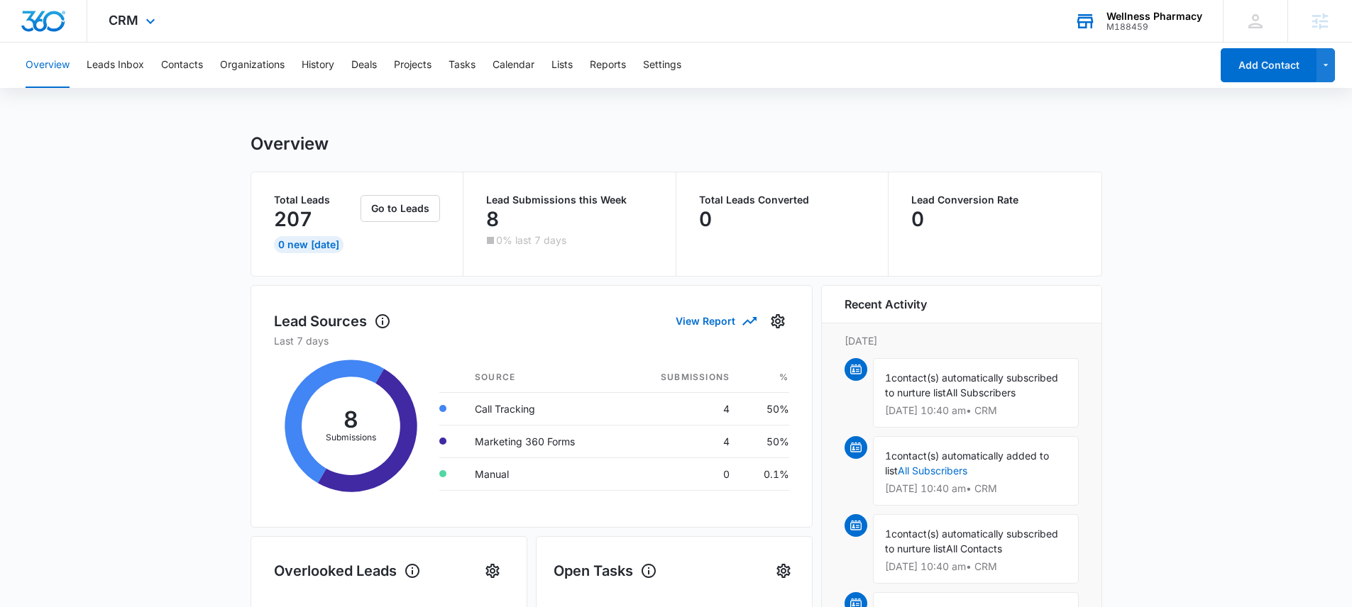
click at [1130, 23] on div "M188459" at bounding box center [1154, 27] width 96 height 10
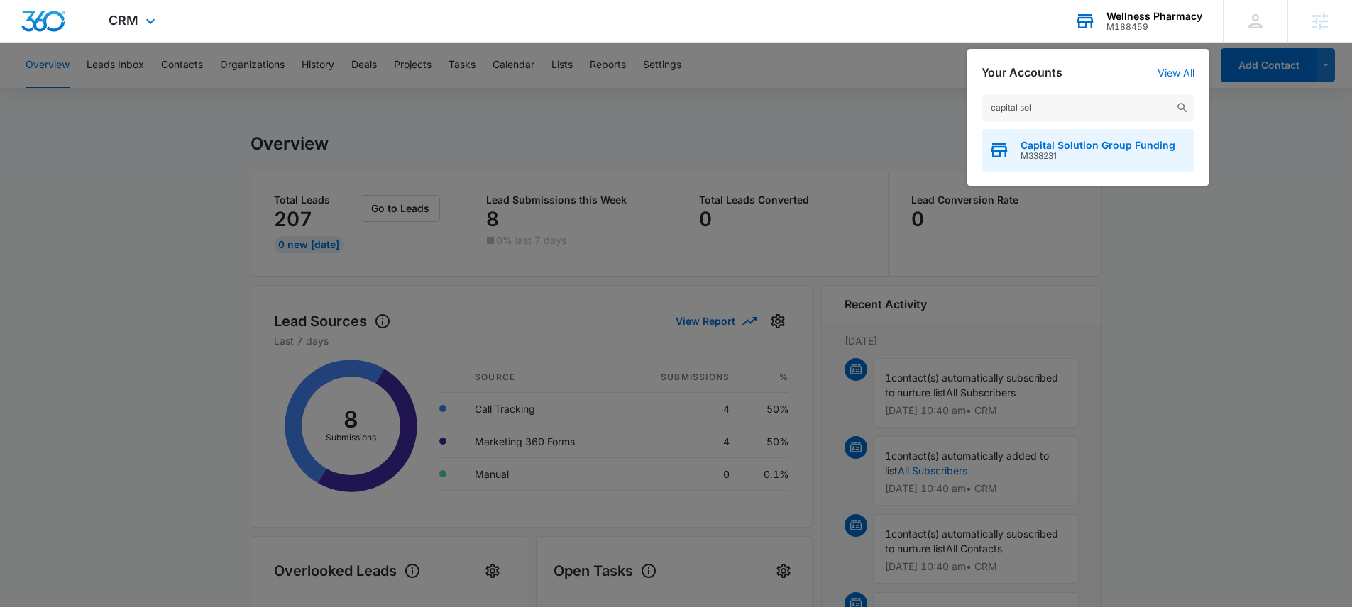
type input "capital sol"
click at [1097, 152] on span "M338231" at bounding box center [1097, 156] width 155 height 10
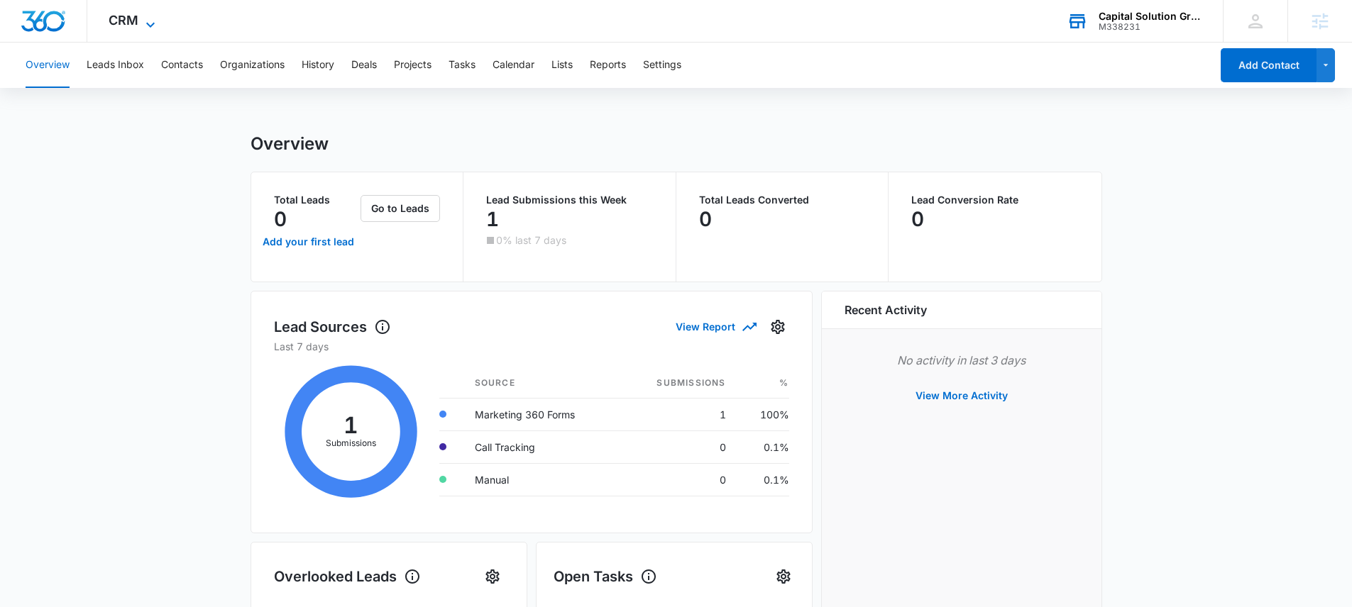
click at [131, 22] on span "CRM" at bounding box center [124, 20] width 30 height 15
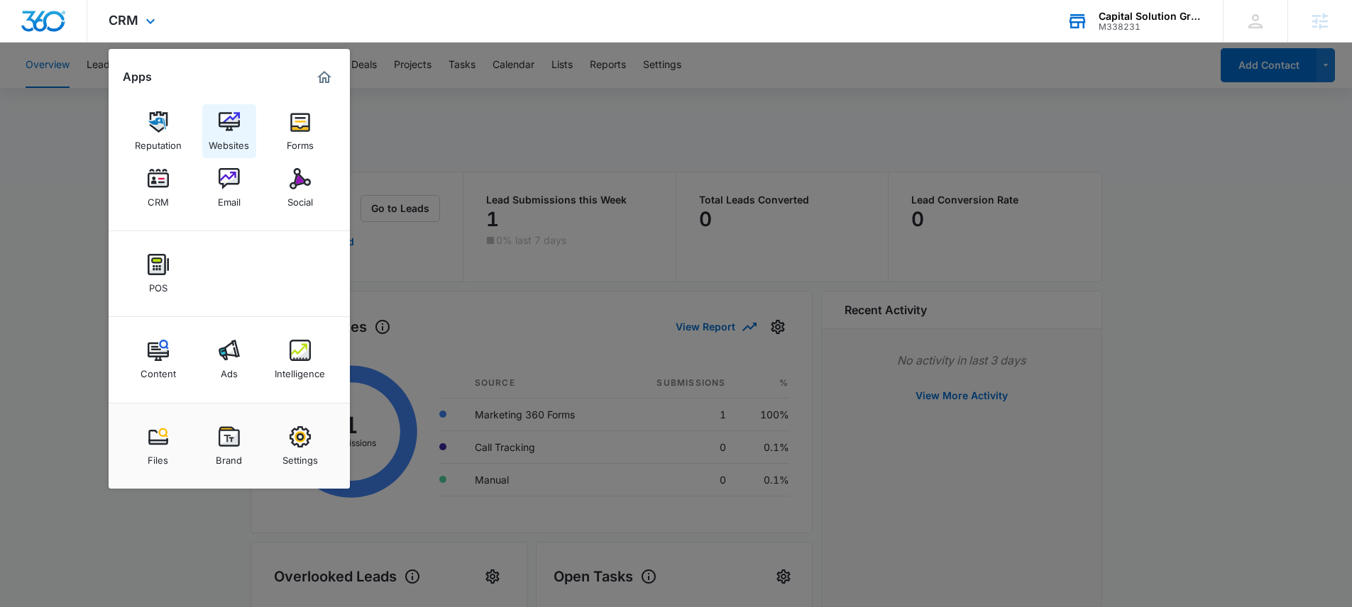
click at [224, 126] on img at bounding box center [229, 121] width 21 height 21
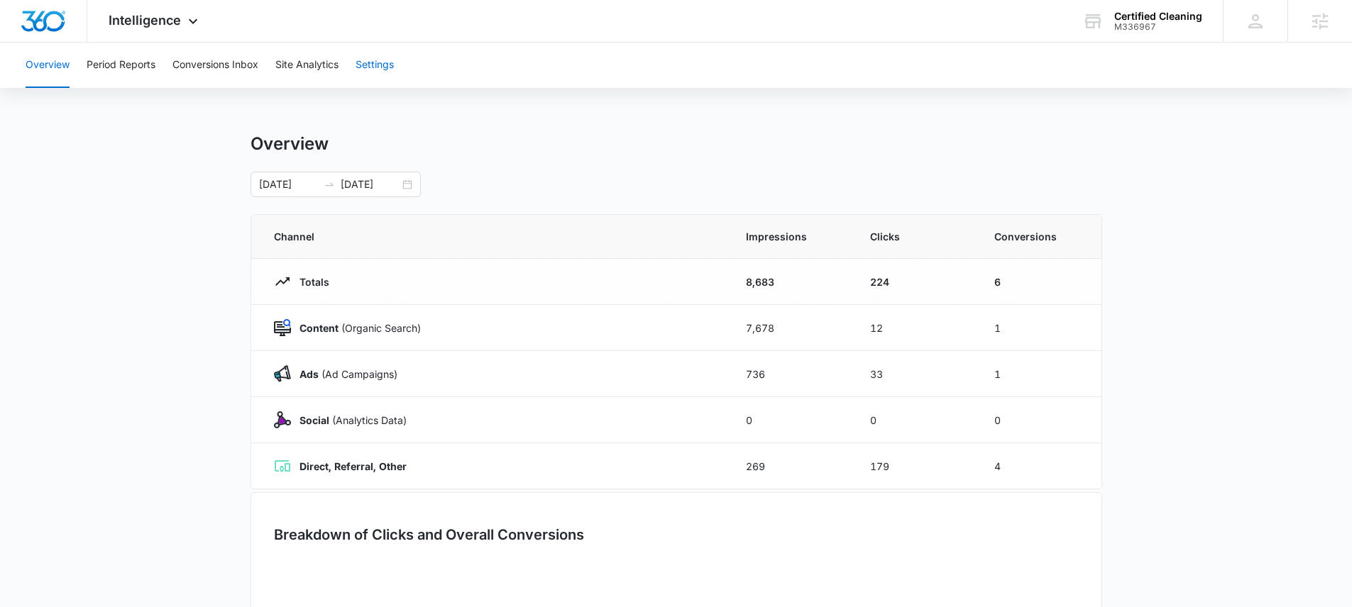
click at [394, 61] on button "Settings" at bounding box center [375, 65] width 38 height 45
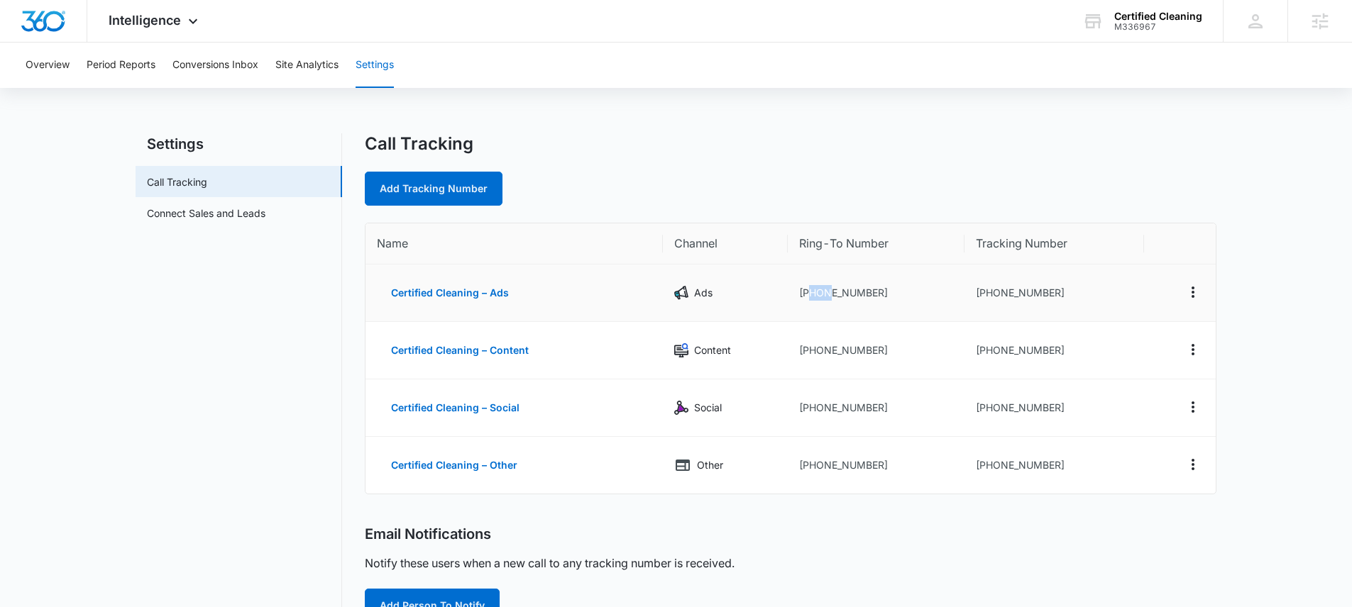
drag, startPoint x: 817, startPoint y: 292, endPoint x: 827, endPoint y: 294, distance: 9.3
click at [827, 294] on td "+19789244599" at bounding box center [876, 293] width 177 height 57
click at [118, 58] on button "Period Reports" at bounding box center [121, 65] width 69 height 45
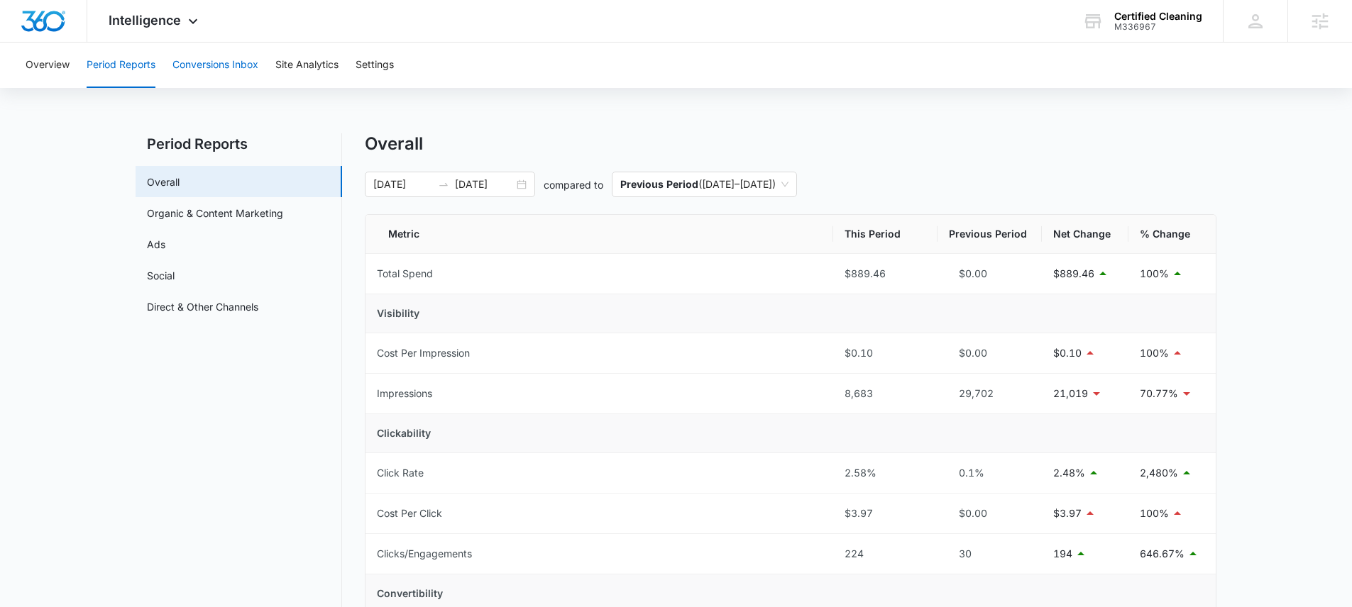
click at [204, 62] on button "Conversions Inbox" at bounding box center [215, 65] width 86 height 45
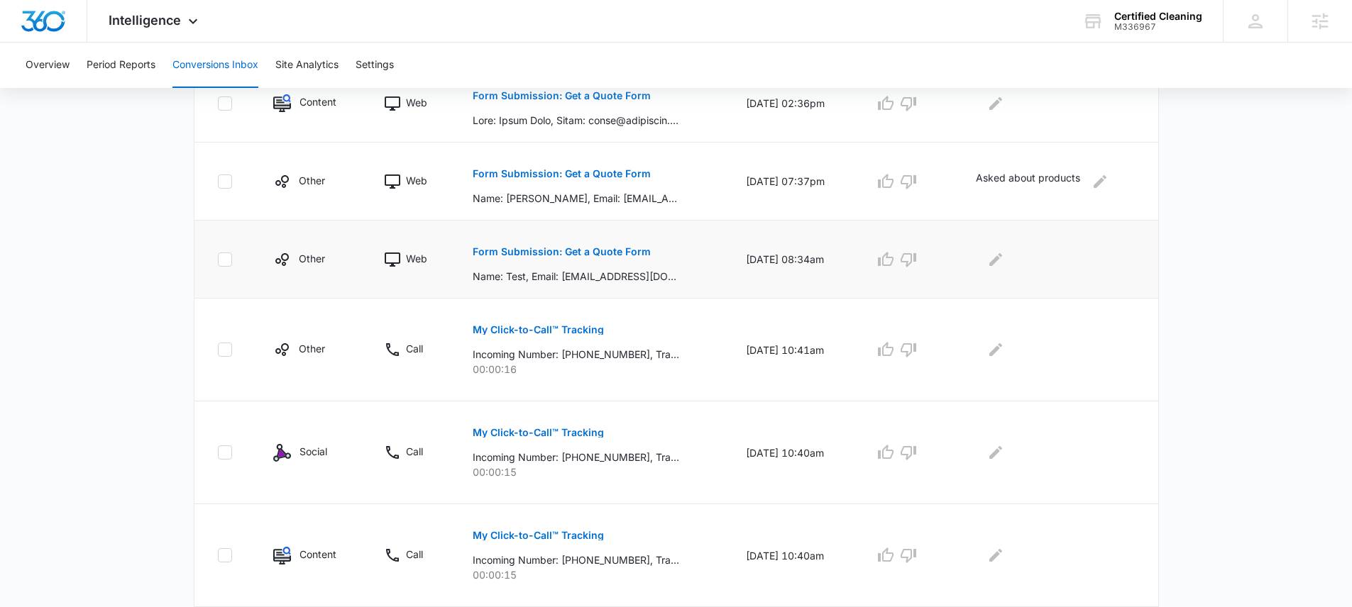
scroll to position [485, 0]
click at [497, 253] on p "Form Submission: Get a Quote Form" at bounding box center [562, 253] width 178 height 10
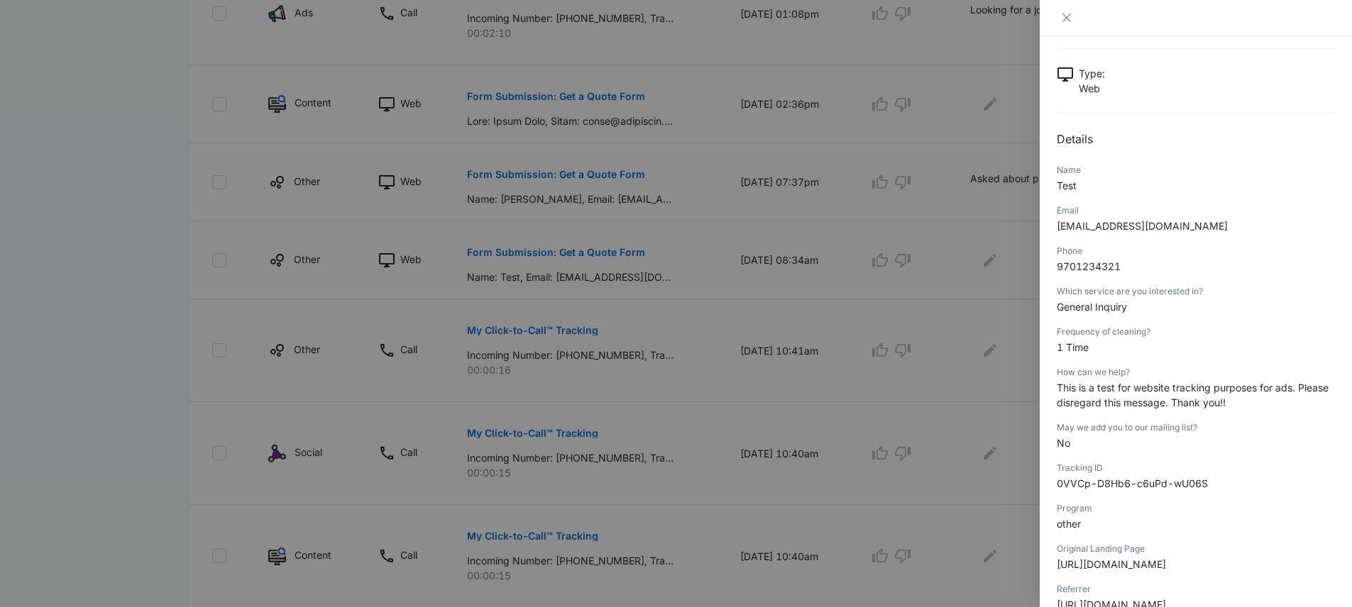
scroll to position [82, 0]
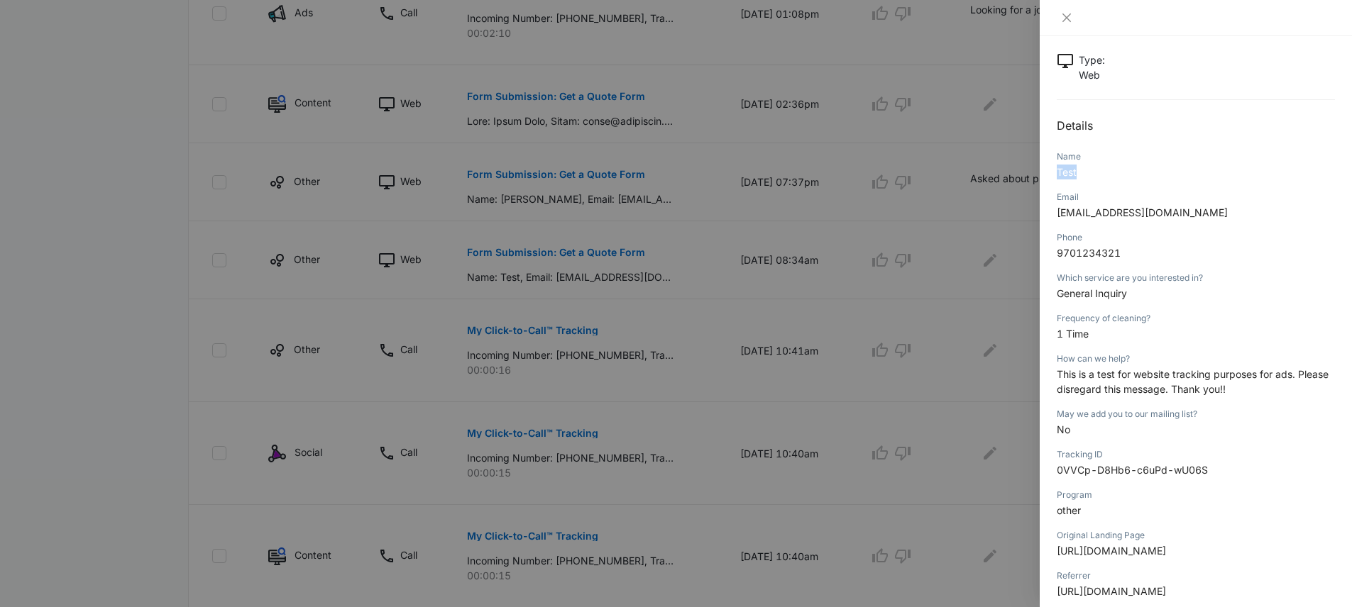
drag, startPoint x: 1058, startPoint y: 171, endPoint x: 1105, endPoint y: 177, distance: 47.3
click at [1105, 177] on p "Test" at bounding box center [1196, 172] width 278 height 15
drag, startPoint x: 1059, startPoint y: 210, endPoint x: 1125, endPoint y: 214, distance: 66.8
click at [1125, 214] on p "test@test.com" at bounding box center [1196, 212] width 278 height 15
click at [1064, 21] on icon "close" at bounding box center [1066, 17] width 11 height 11
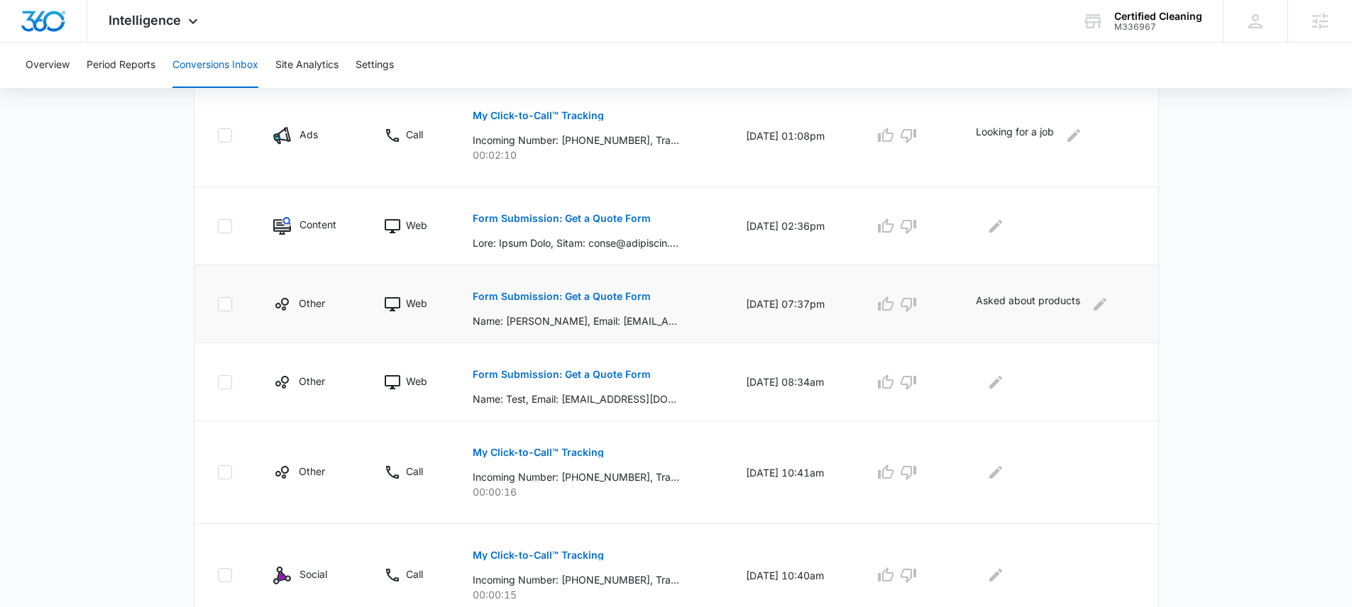
scroll to position [199, 0]
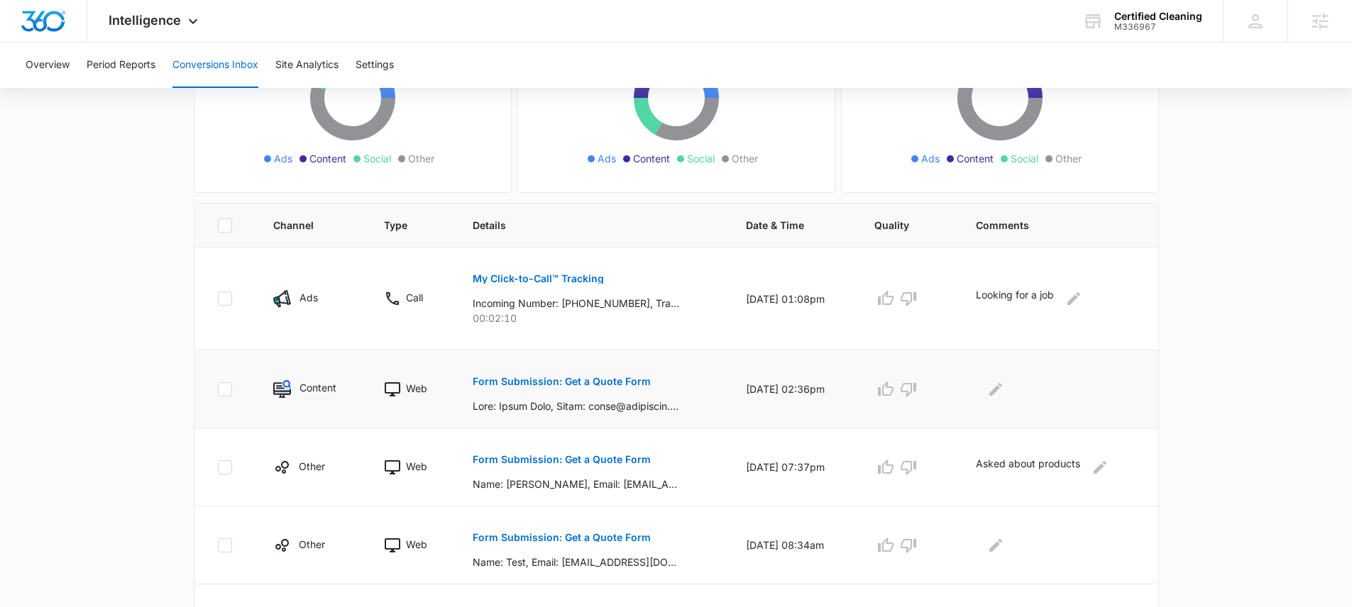
click at [556, 385] on p "Form Submission: Get a Quote Form" at bounding box center [562, 382] width 178 height 10
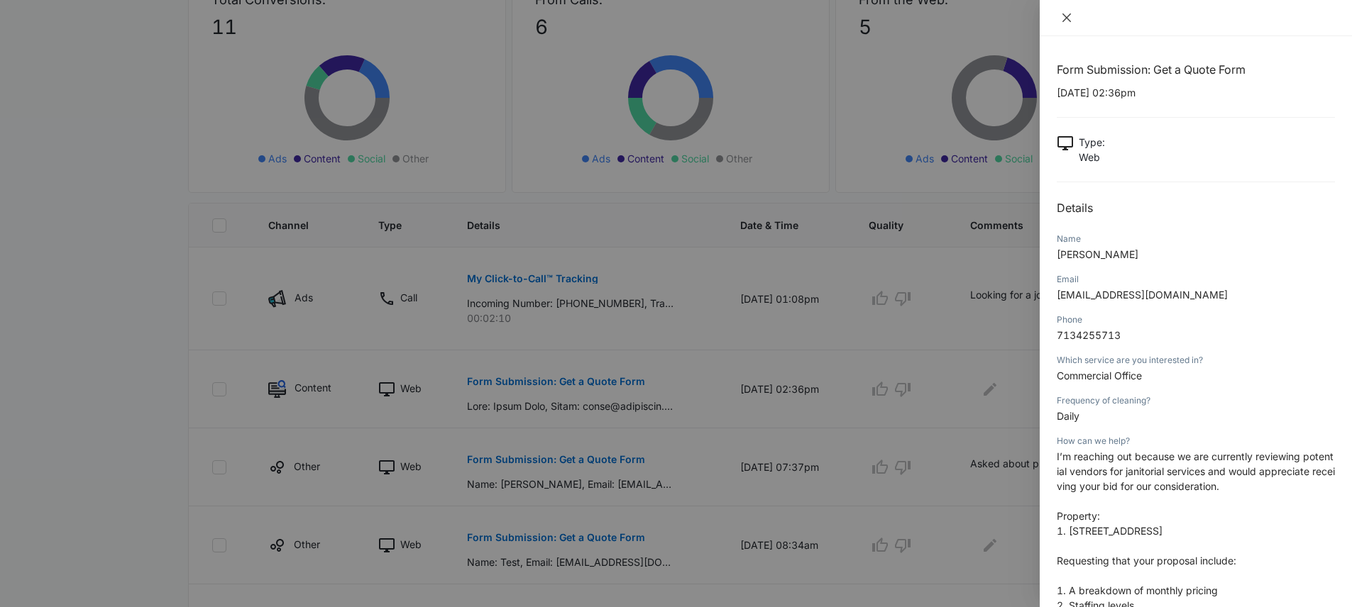
click at [1062, 16] on icon "close" at bounding box center [1066, 17] width 11 height 11
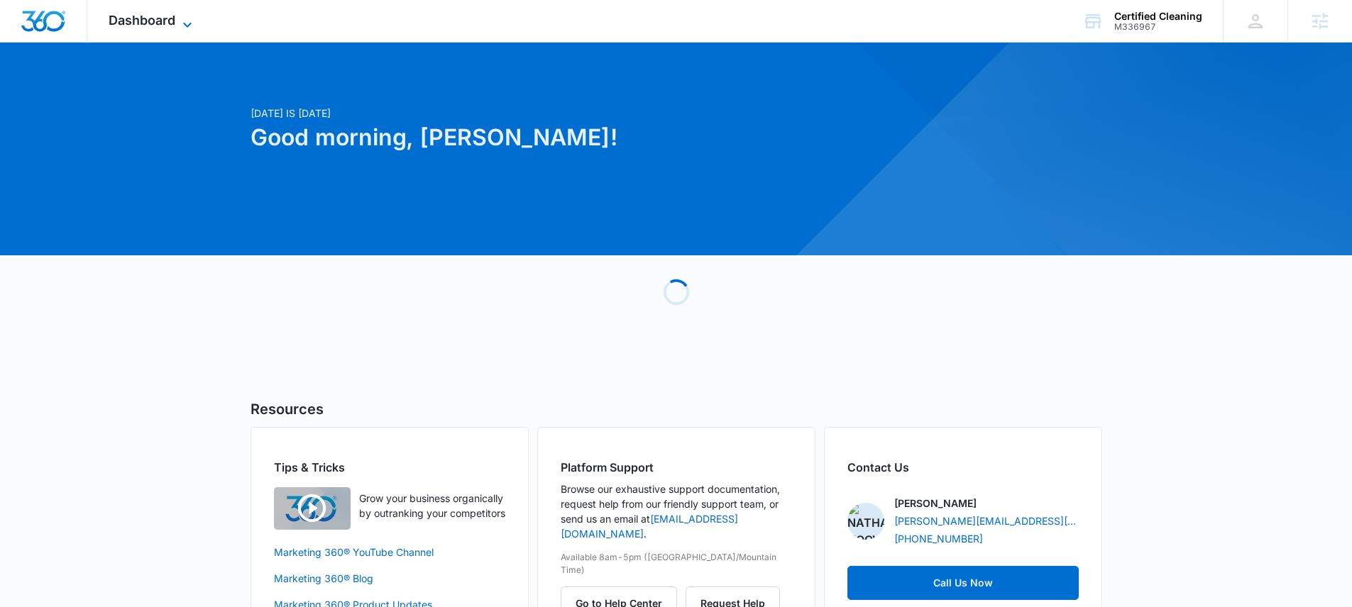
click at [162, 26] on span "Dashboard" at bounding box center [142, 20] width 67 height 15
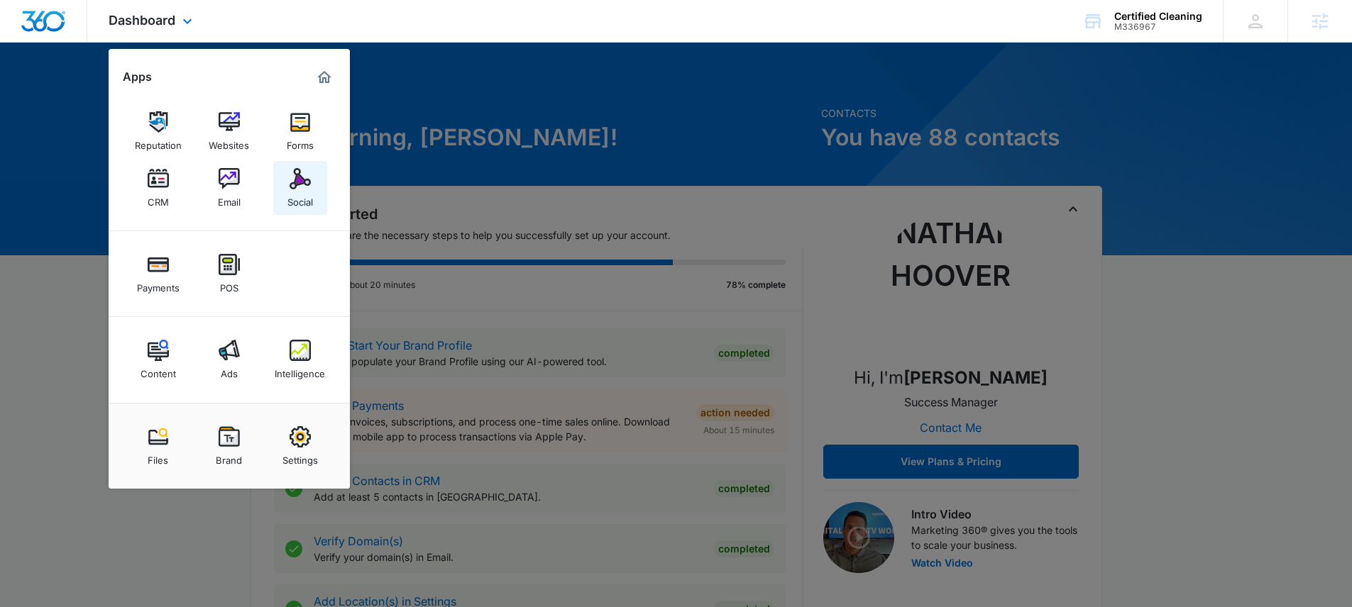
click at [302, 186] on img at bounding box center [300, 178] width 21 height 21
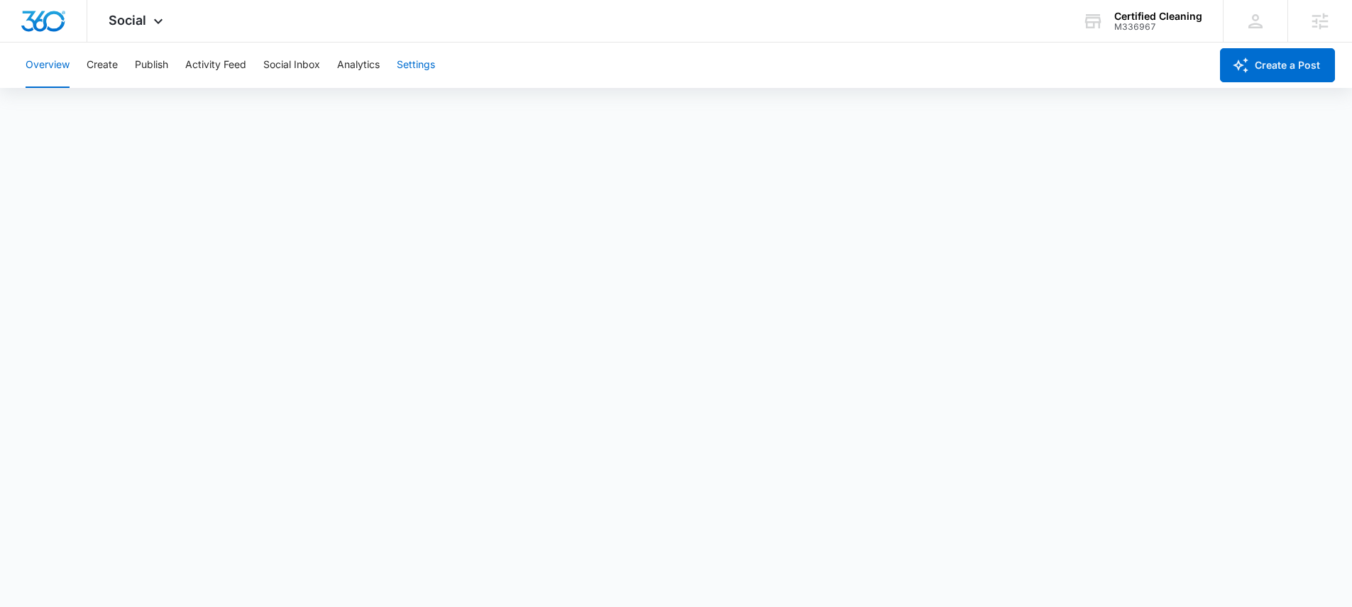
click at [407, 60] on button "Settings" at bounding box center [416, 65] width 38 height 45
click at [1134, 14] on div "Certified Cleaning" at bounding box center [1158, 16] width 88 height 11
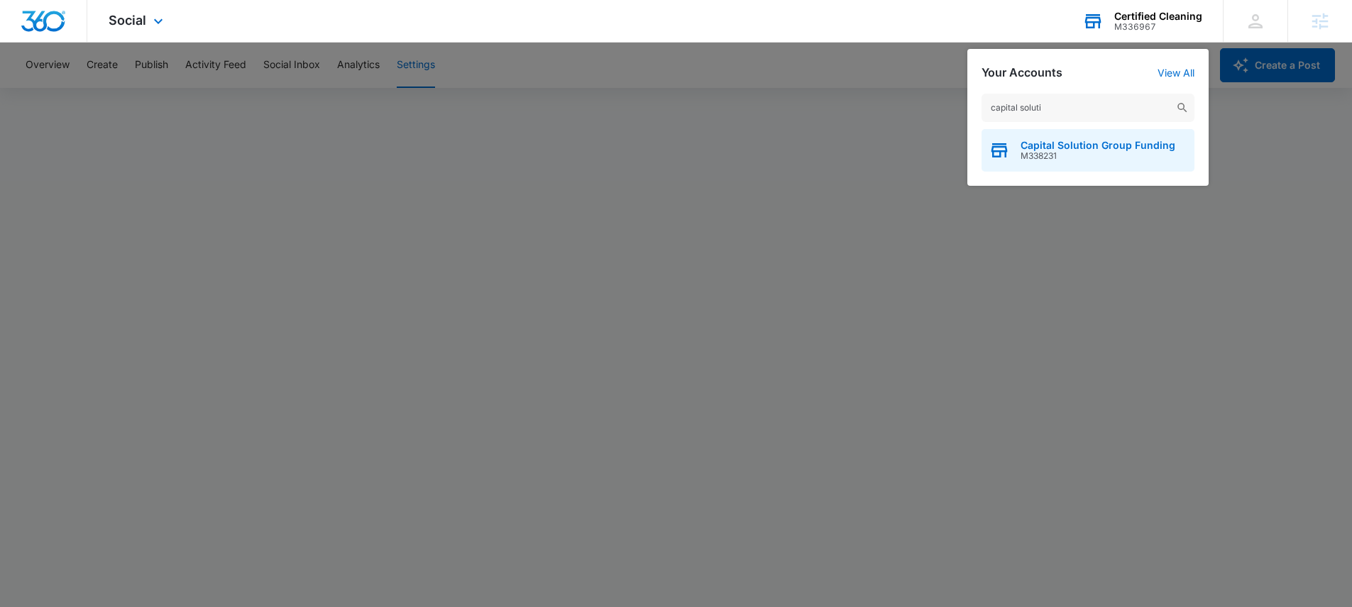
type input "capital soluti"
click at [1113, 153] on span "M338231" at bounding box center [1097, 156] width 155 height 10
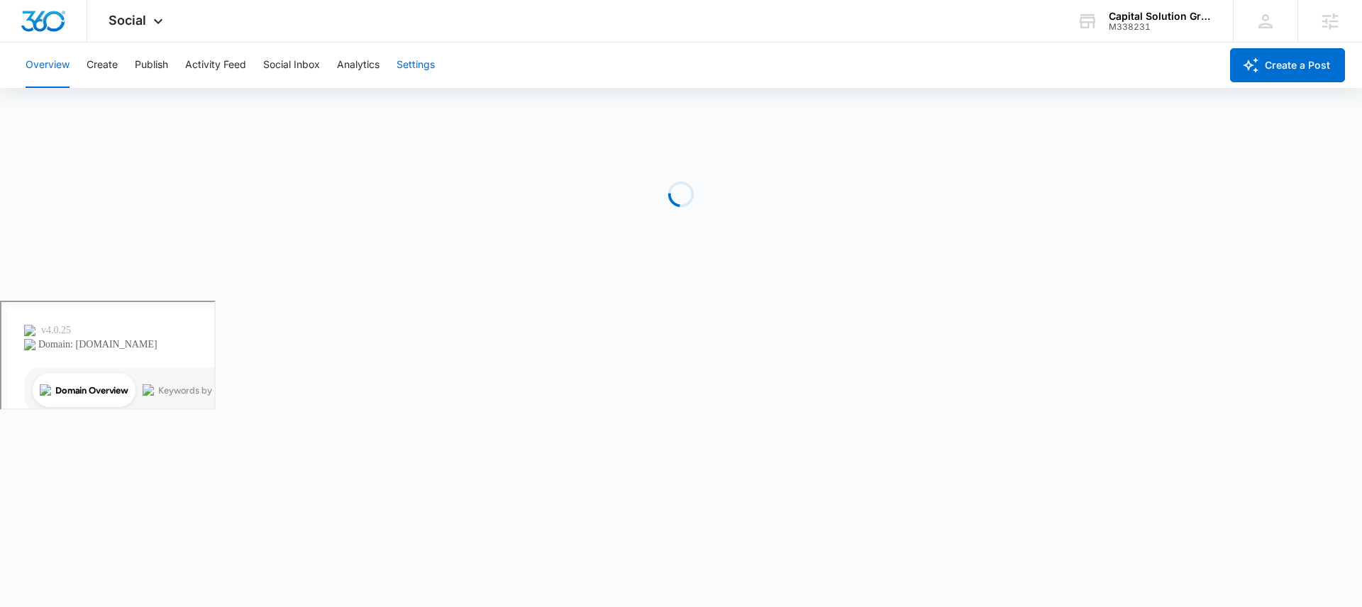
click at [426, 67] on button "Settings" at bounding box center [416, 65] width 38 height 45
